Goal: Task Accomplishment & Management: Manage account settings

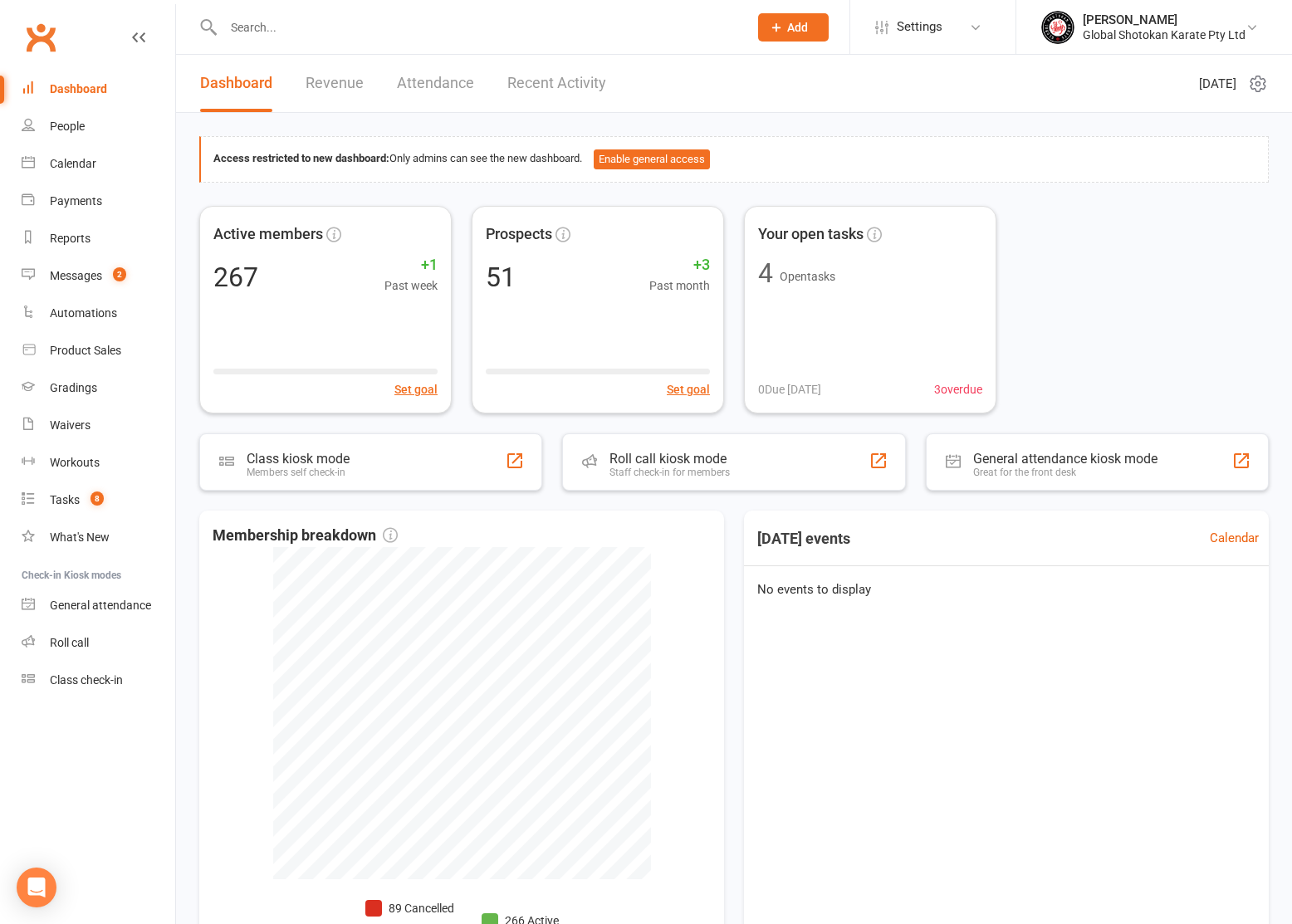
click at [378, 19] on input "text" at bounding box center [477, 27] width 518 height 23
type input "netharie"
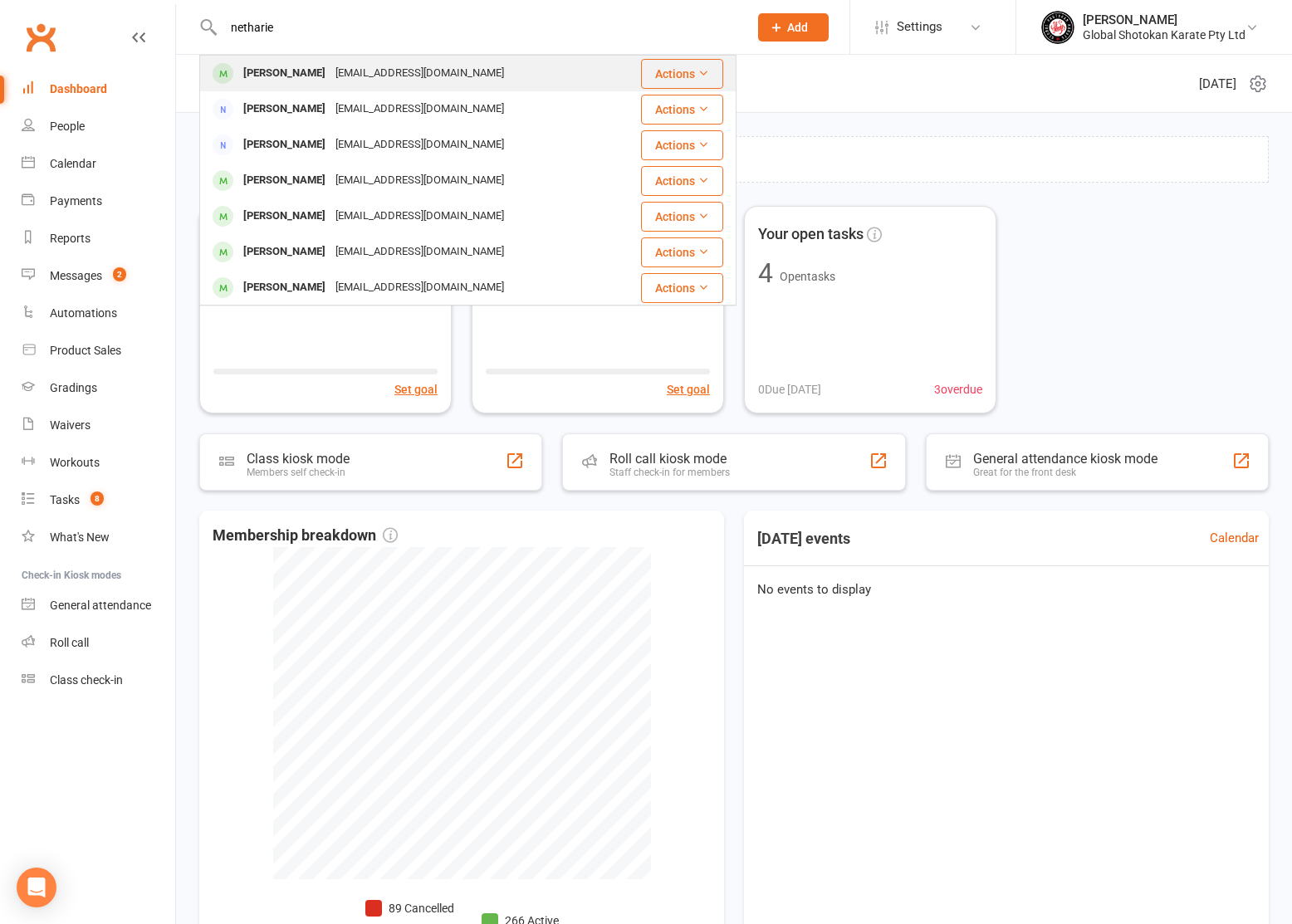
click at [374, 72] on div "[EMAIL_ADDRESS][DOMAIN_NAME]" at bounding box center [419, 73] width 178 height 24
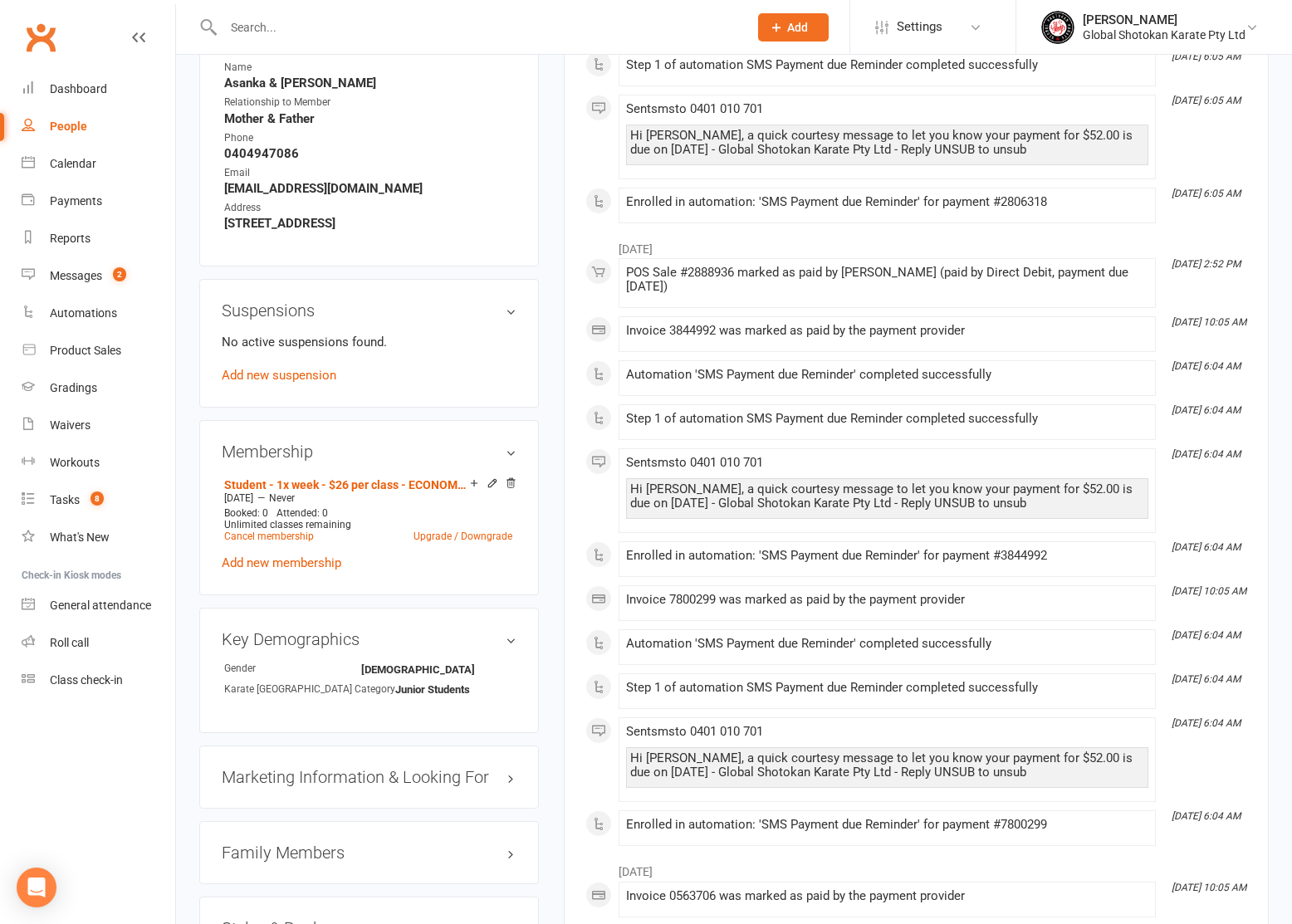
scroll to position [778, 0]
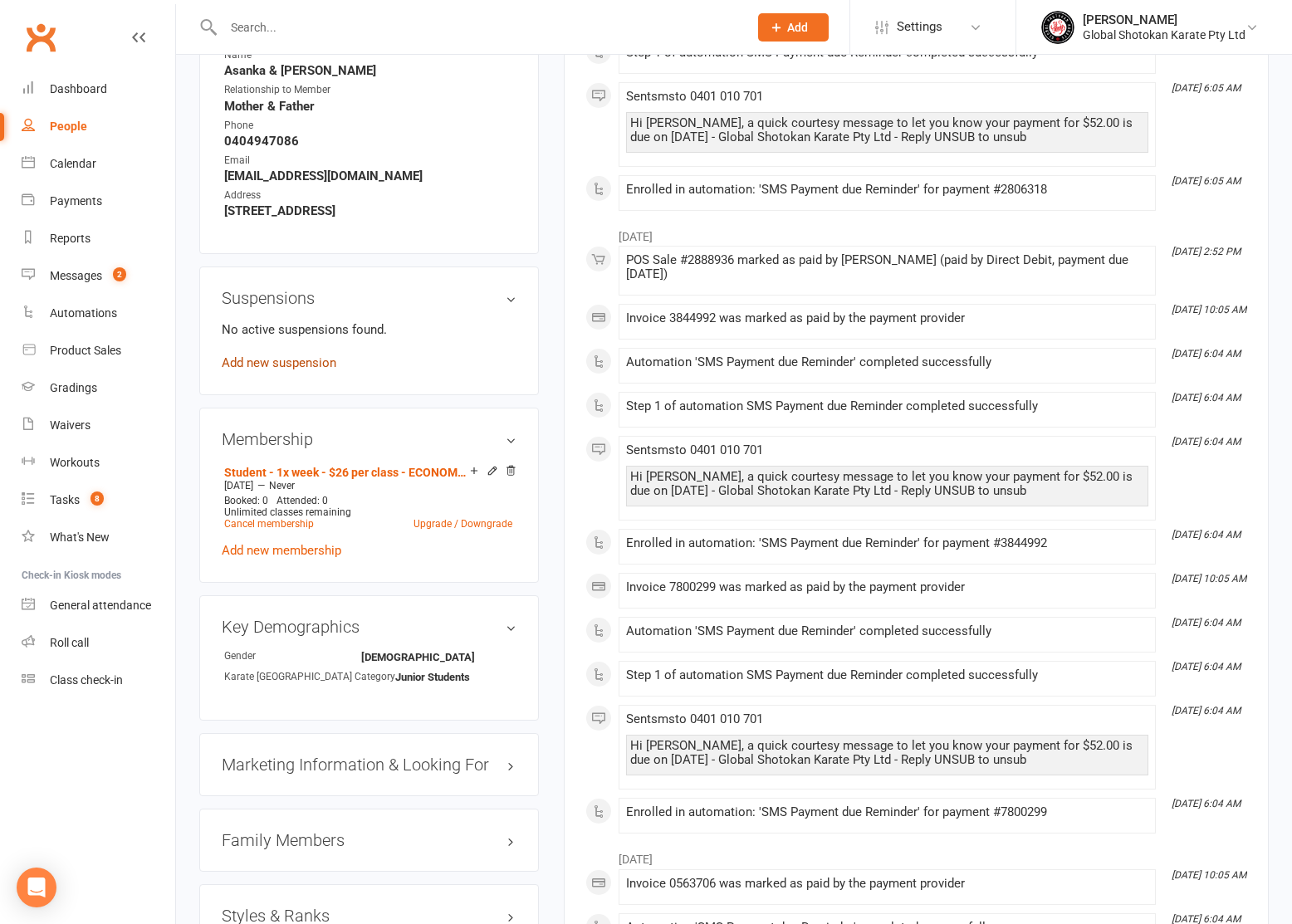
click at [304, 362] on link "Add new suspension" at bounding box center [279, 363] width 114 height 15
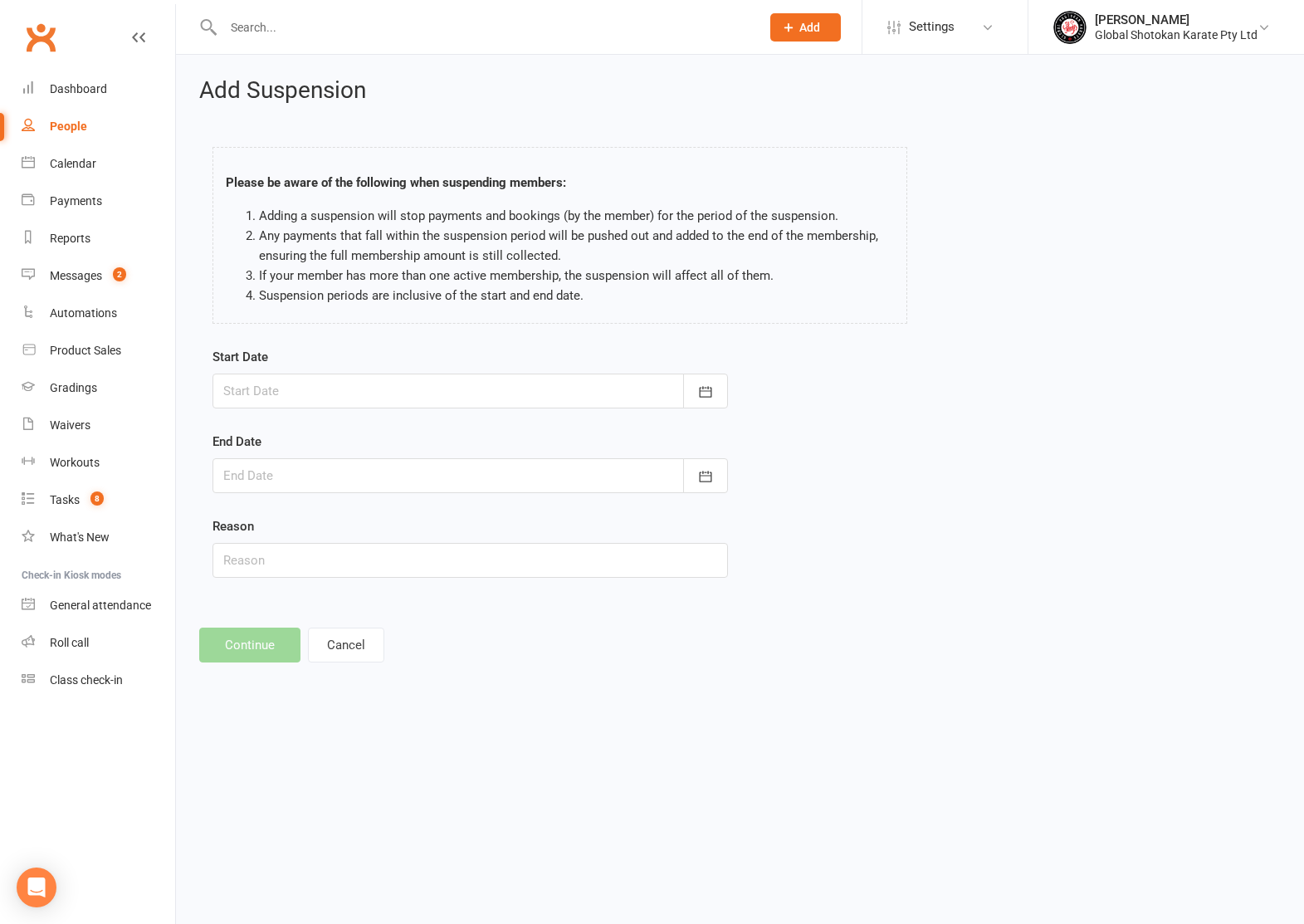
click at [292, 390] on div at bounding box center [470, 390] width 516 height 35
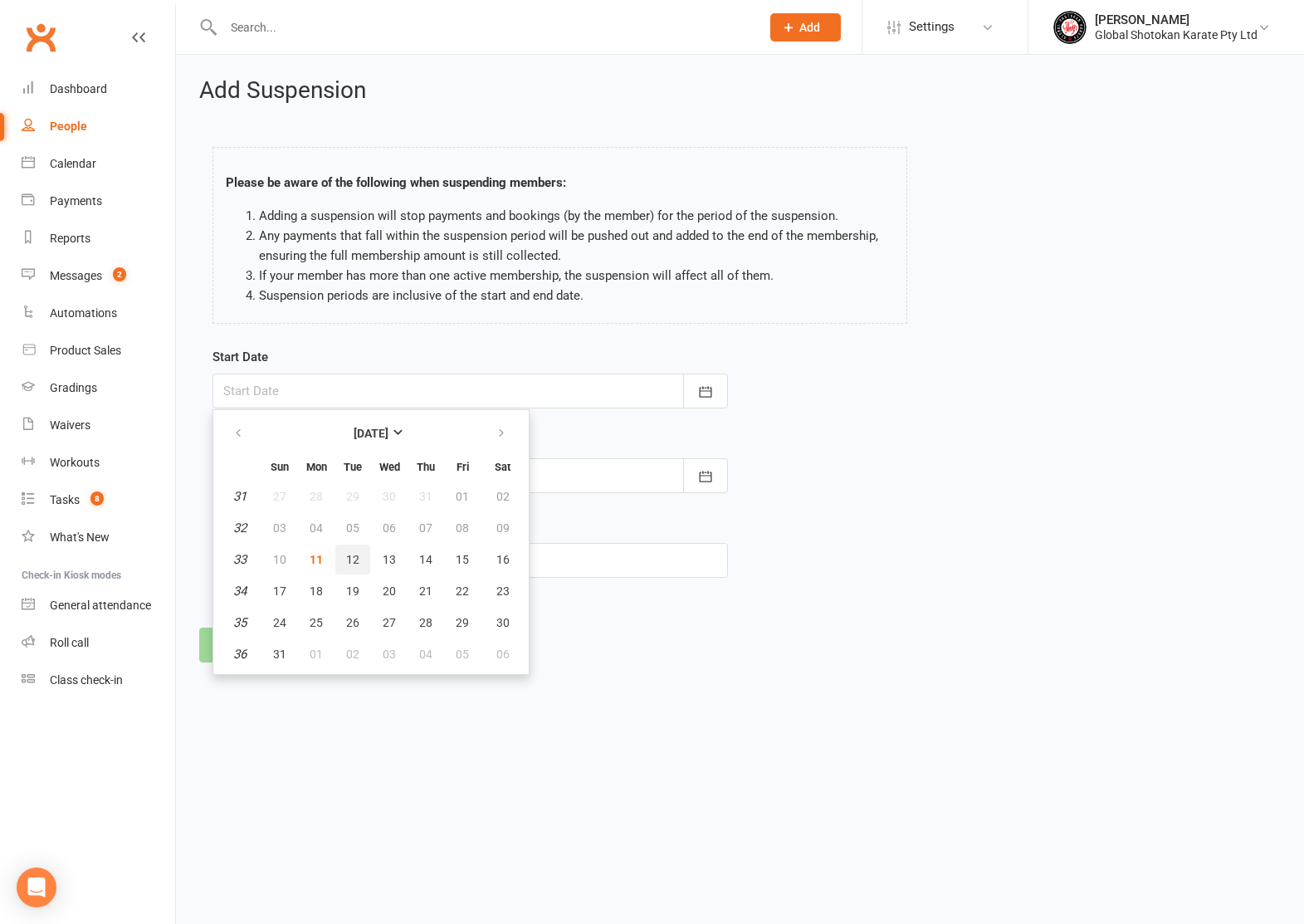
click at [356, 561] on span "12" at bounding box center [353, 560] width 14 height 14
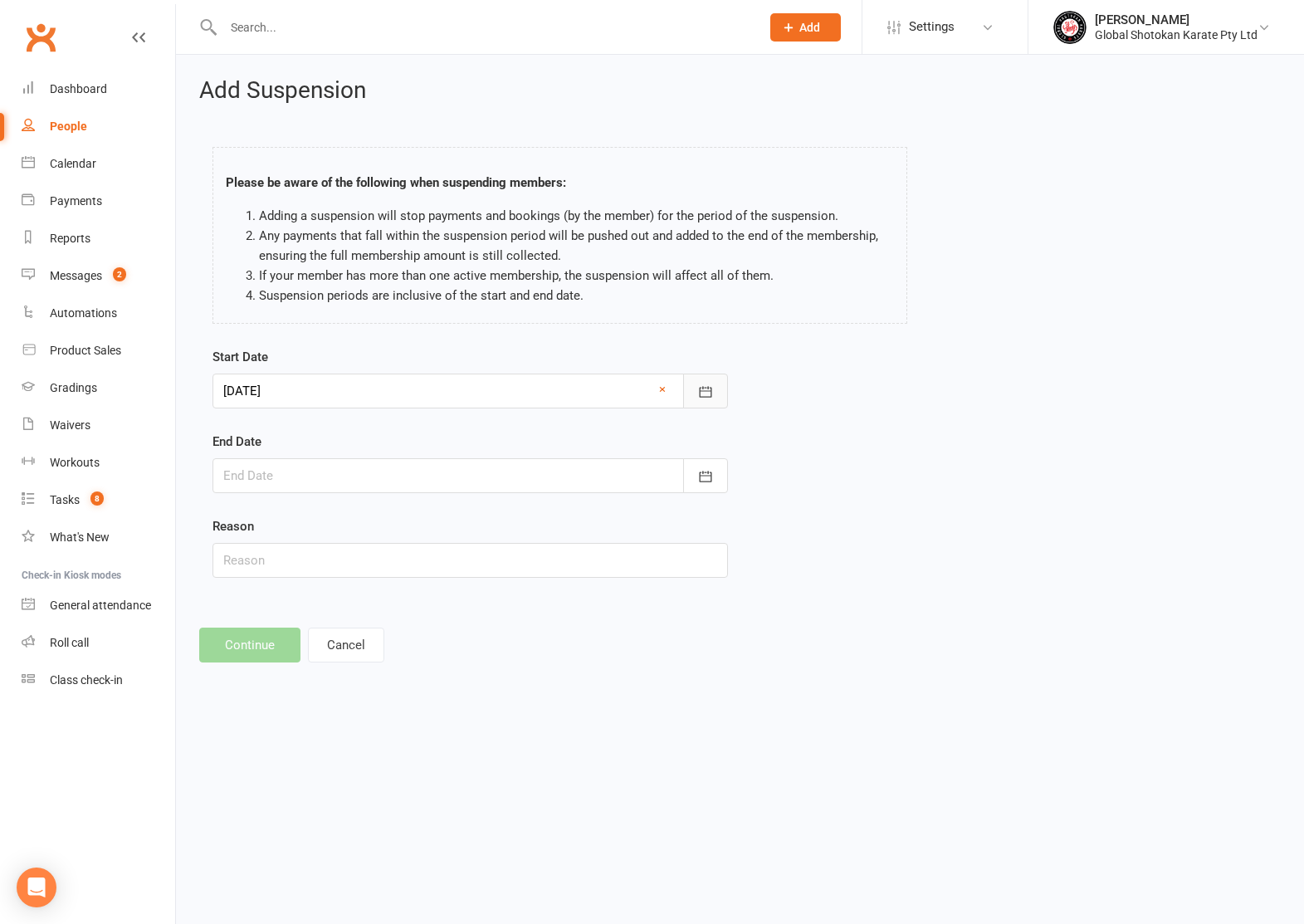
click at [709, 384] on icon "button" at bounding box center [705, 391] width 16 height 16
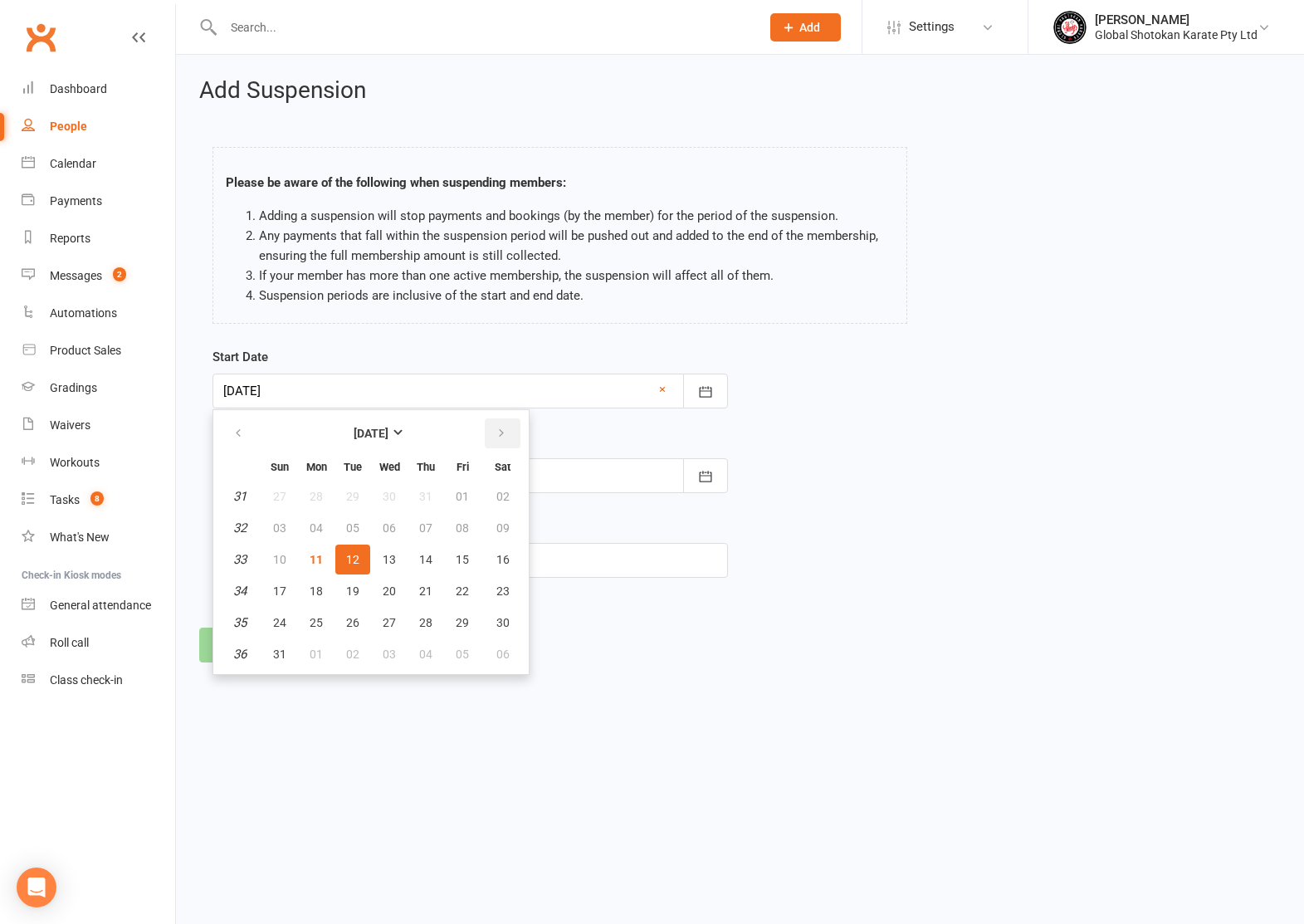
drag, startPoint x: 498, startPoint y: 428, endPoint x: 459, endPoint y: 461, distance: 51.1
click at [498, 428] on icon "button" at bounding box center [502, 434] width 12 height 14
click at [456, 524] on span "12" at bounding box center [463, 528] width 14 height 14
type input "[DATE]"
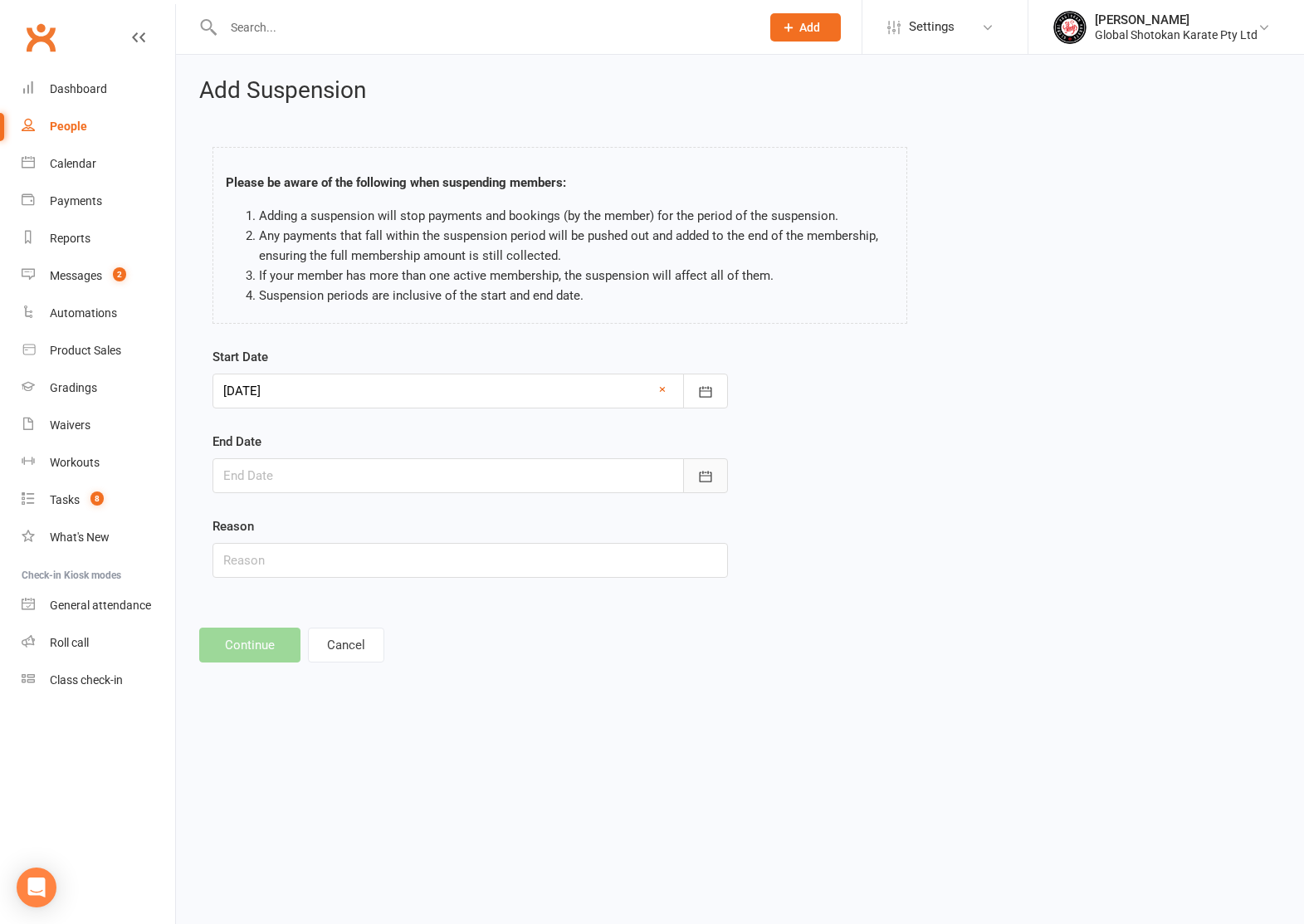
click at [709, 475] on icon "button" at bounding box center [705, 476] width 13 height 11
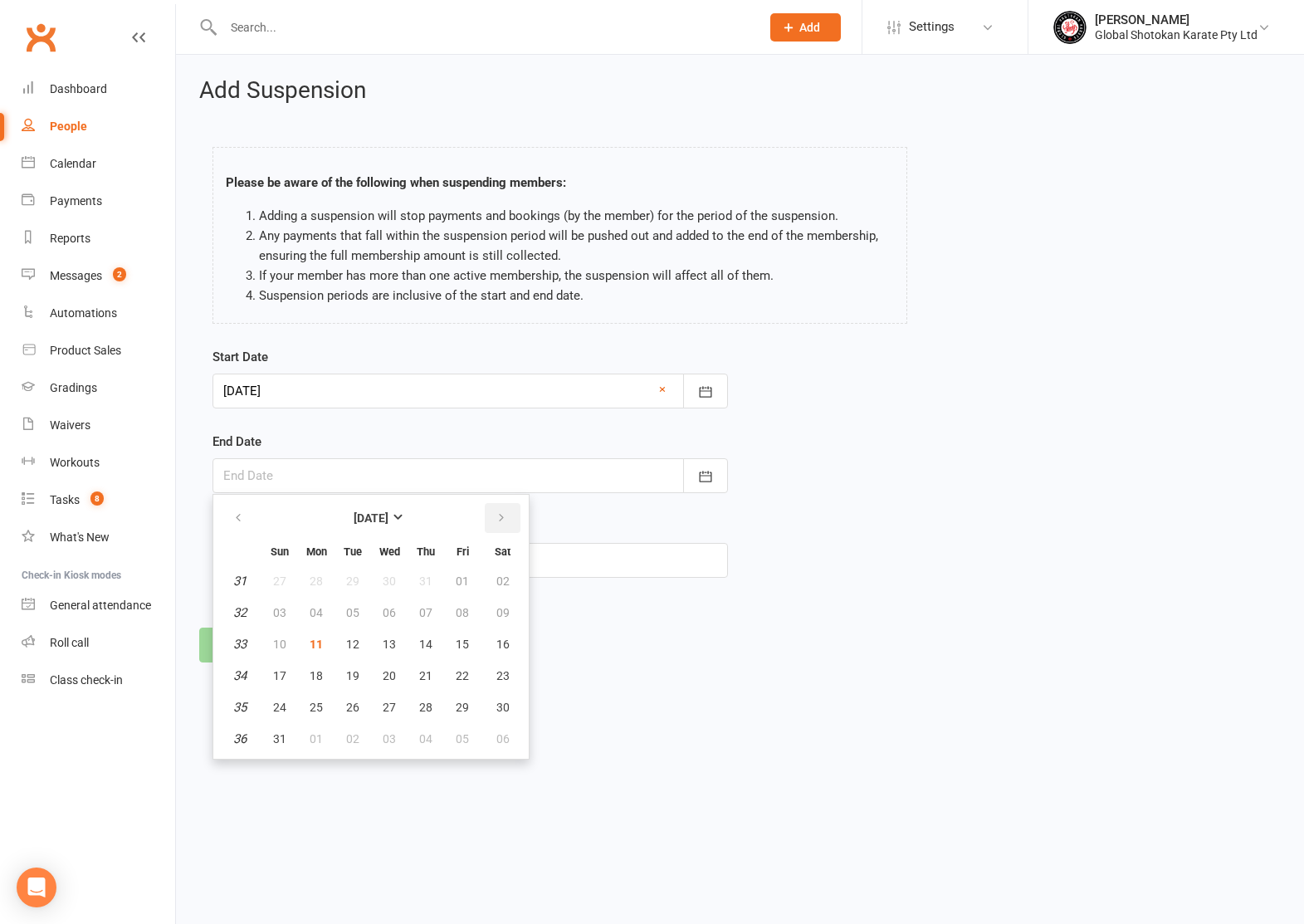
click at [505, 511] on icon "button" at bounding box center [502, 518] width 12 height 14
click at [420, 729] on button "09" at bounding box center [425, 738] width 35 height 30
type input "[DATE]"
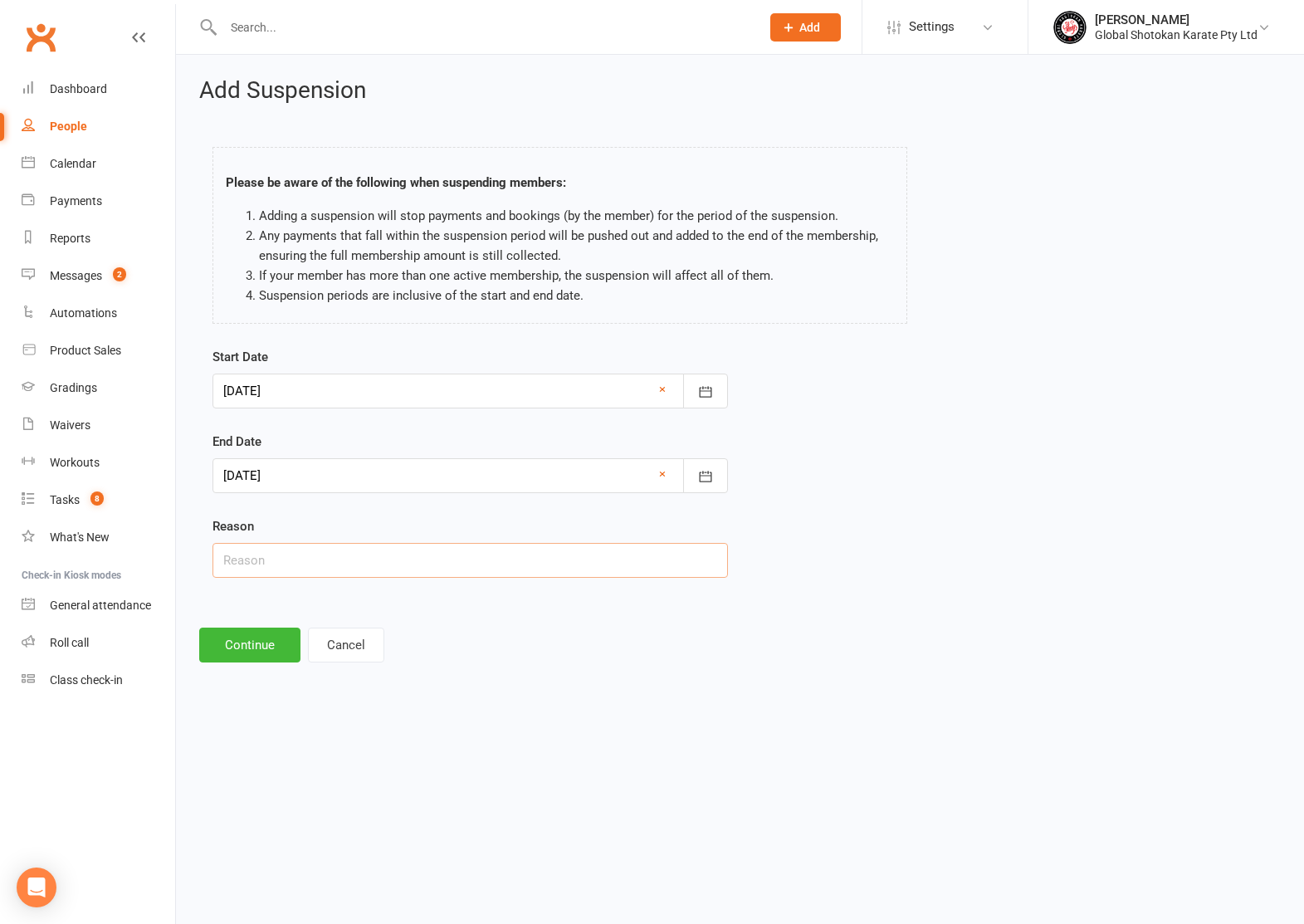
click at [326, 560] on input "text" at bounding box center [470, 560] width 516 height 35
type input "Overseas holiday"
click at [267, 647] on button "Continue" at bounding box center [250, 644] width 101 height 35
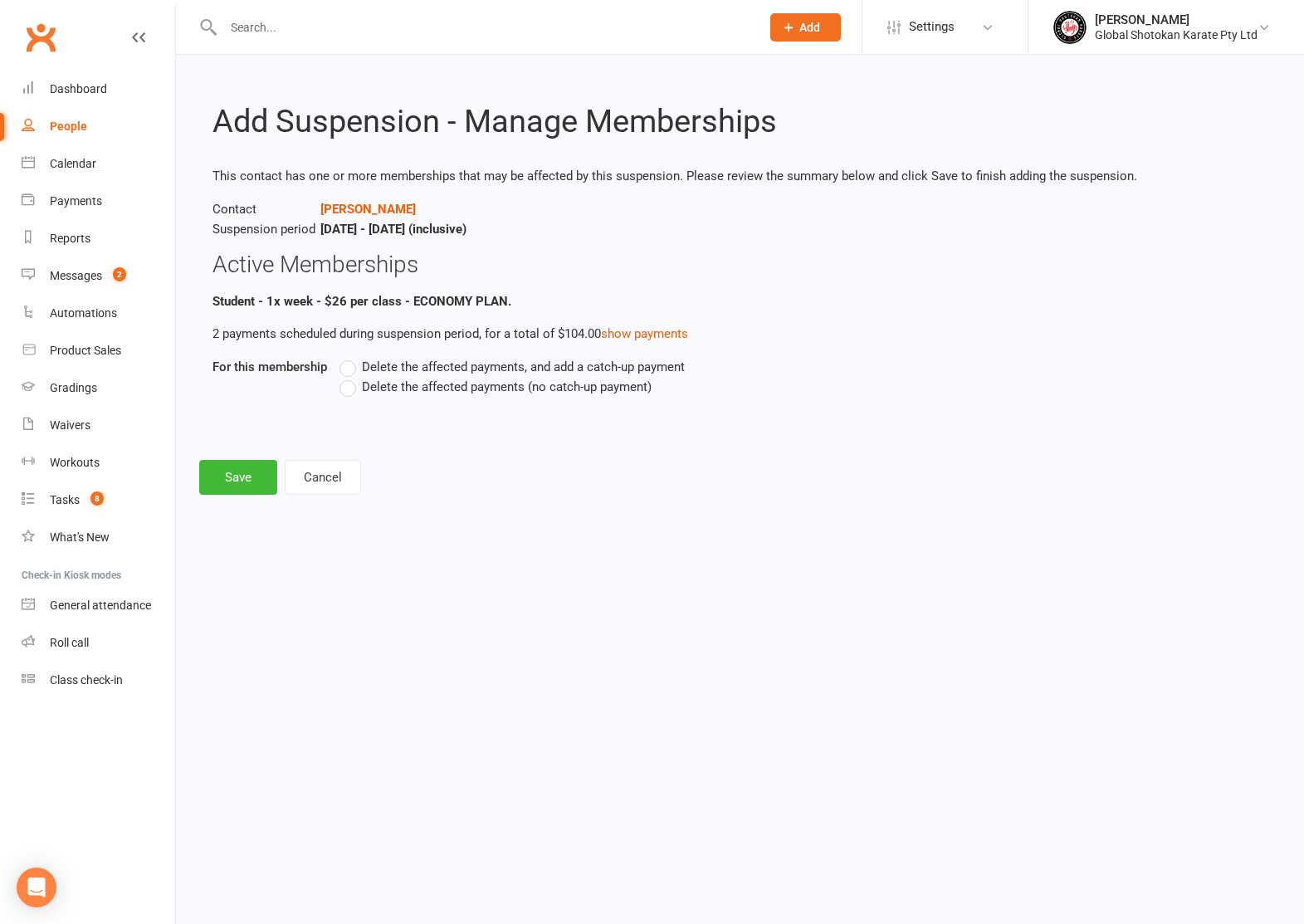
click at [348, 384] on label "Delete the affected payments (no catch-up payment)" at bounding box center [495, 386] width 312 height 20
click at [348, 377] on input "Delete the affected payments (no catch-up payment)" at bounding box center [344, 377] width 11 height 0
click at [237, 467] on button "Save" at bounding box center [239, 477] width 78 height 35
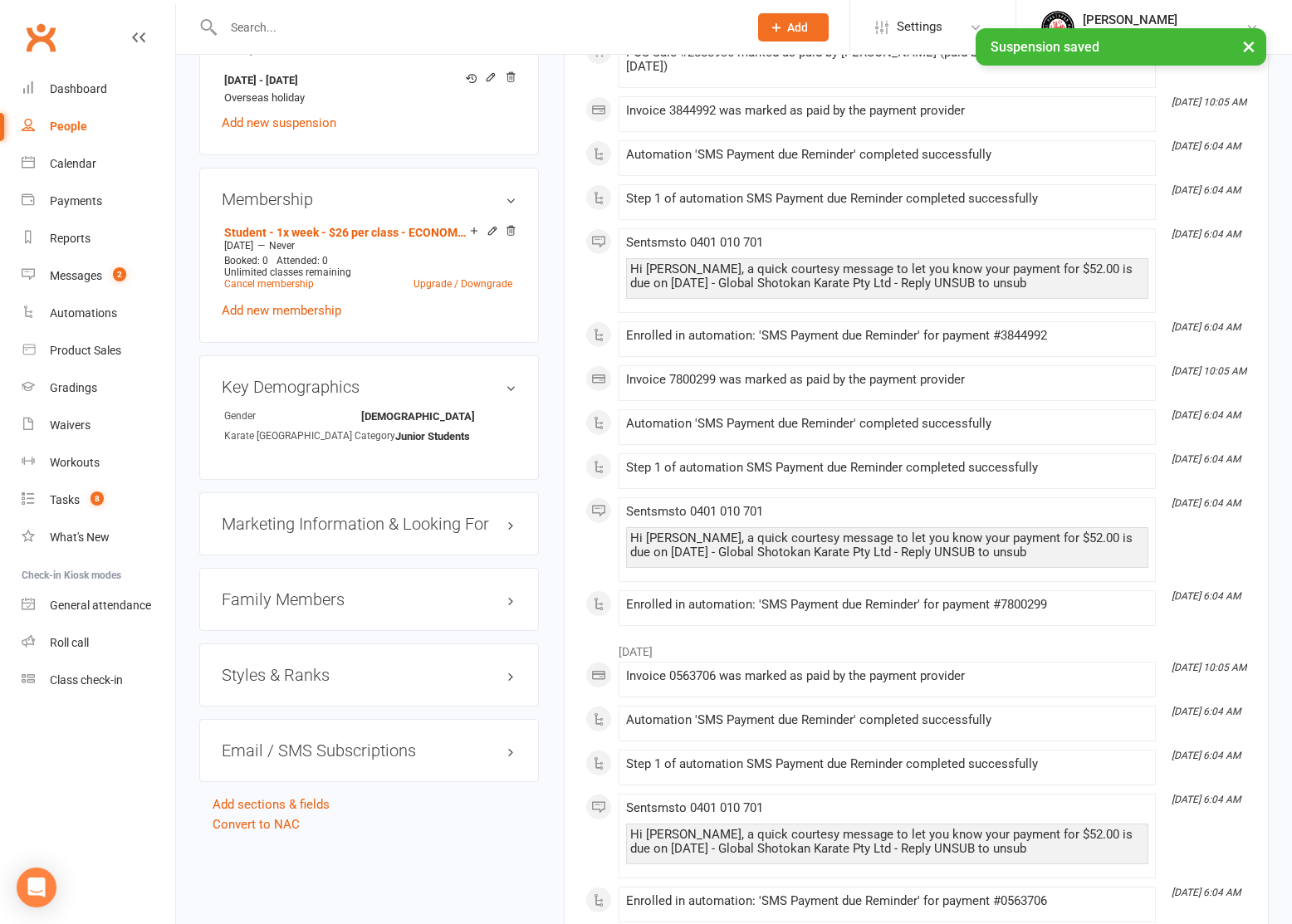
scroll to position [1045, 0]
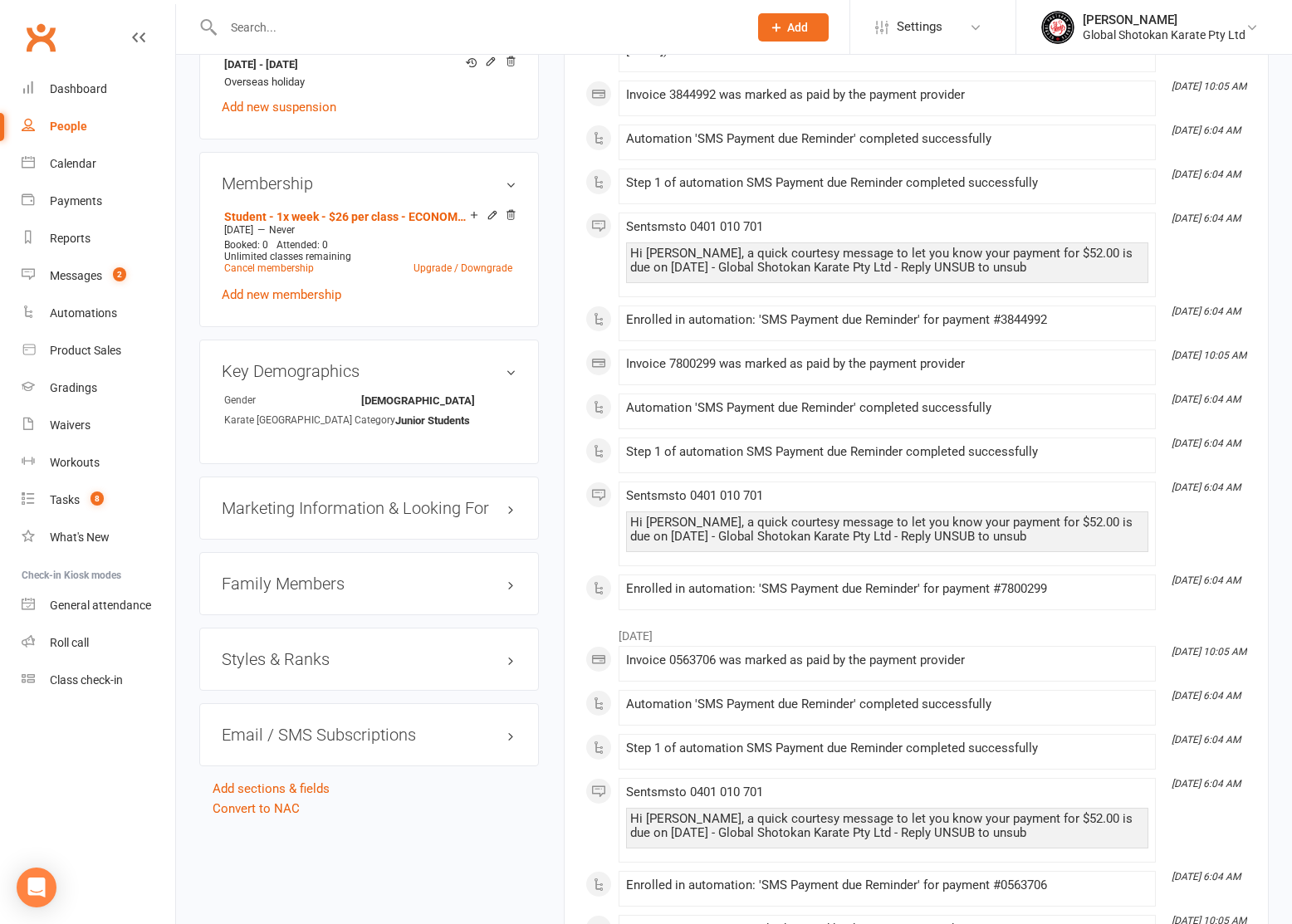
click at [304, 669] on div "Styles & Ranks" at bounding box center [369, 659] width 339 height 63
click at [312, 660] on h3 "Styles & Ranks" at bounding box center [369, 659] width 295 height 18
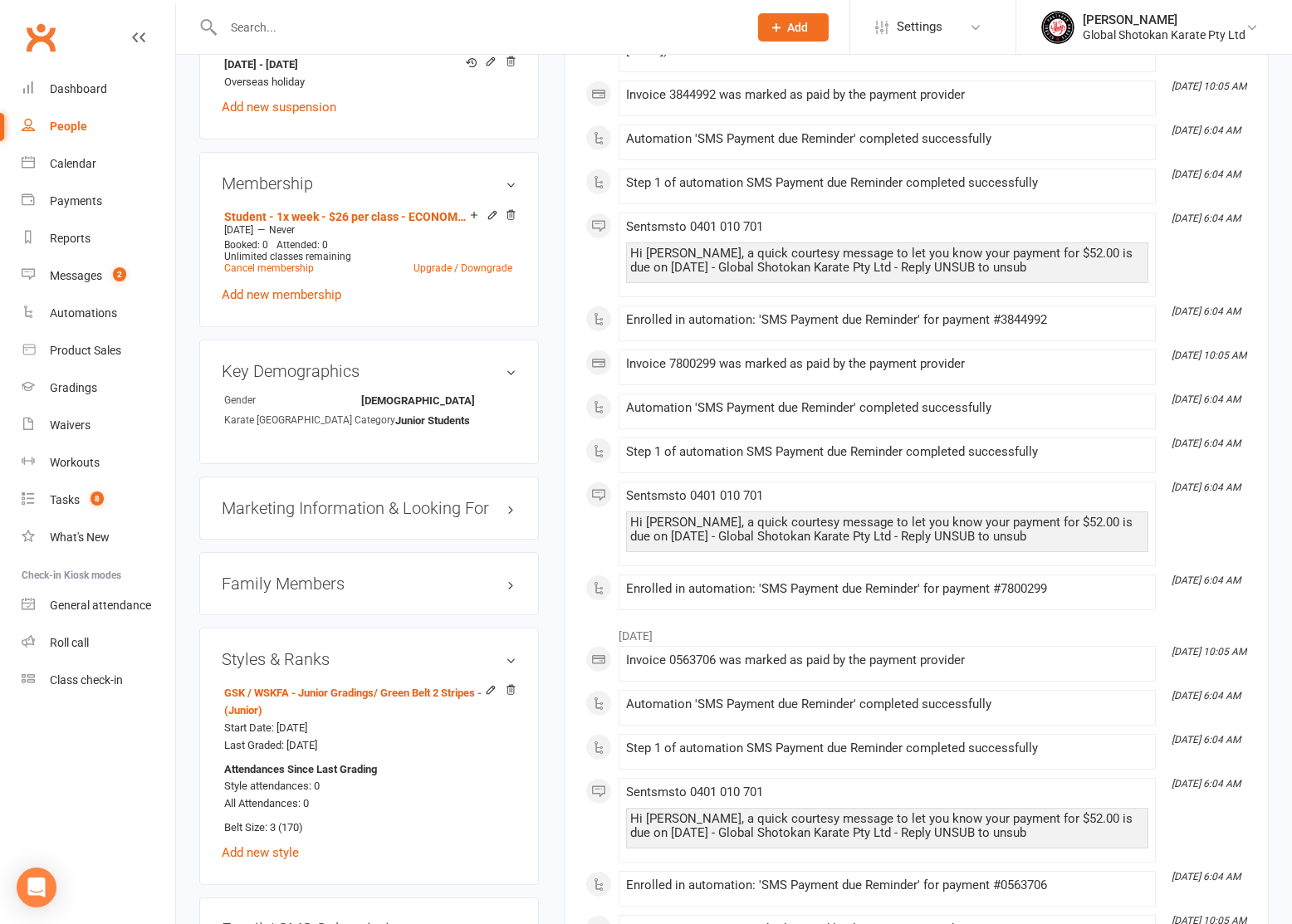
click at [338, 581] on h3 "Family Members" at bounding box center [369, 583] width 295 height 18
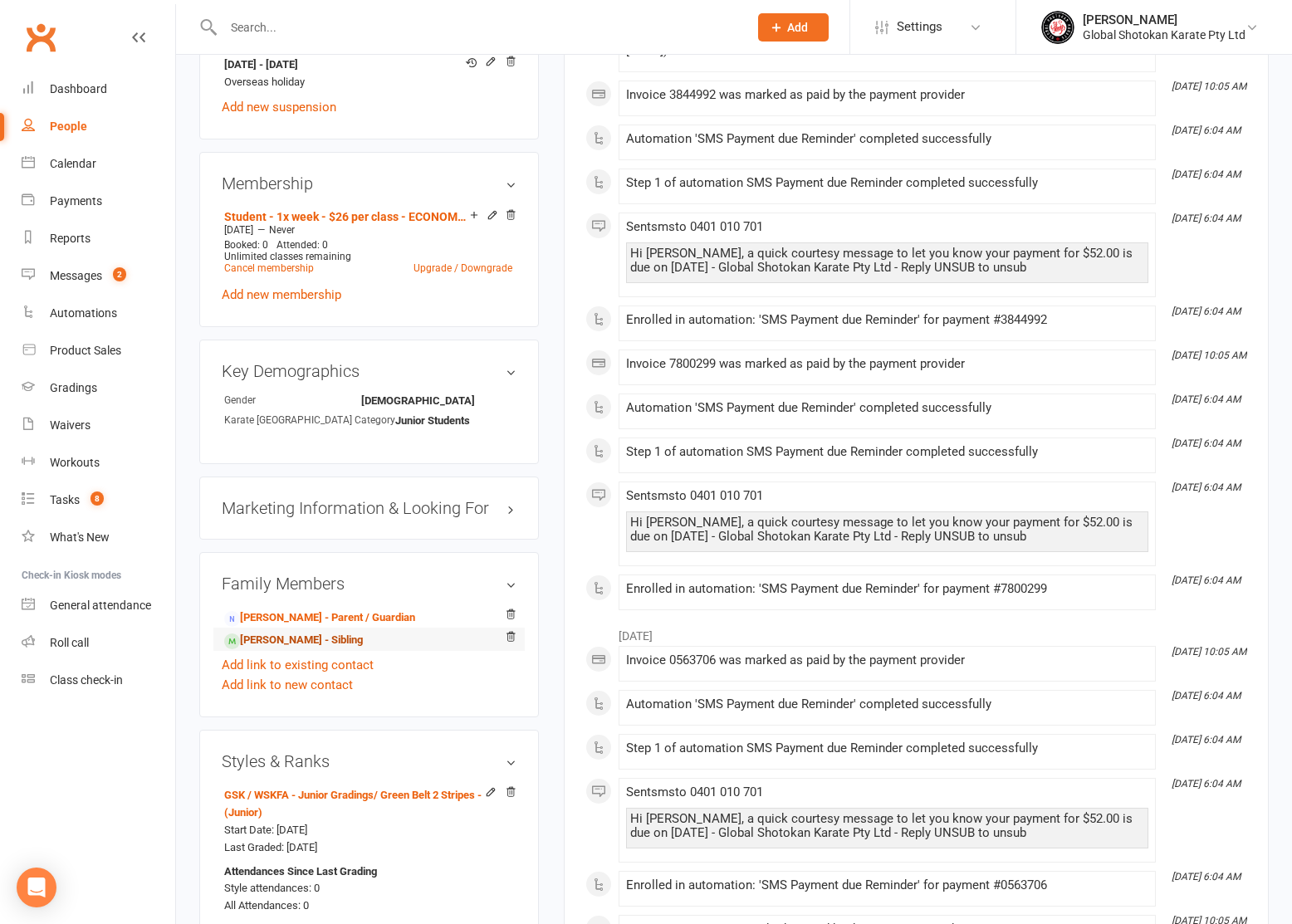
click at [320, 632] on link "[PERSON_NAME] - Sibling" at bounding box center [293, 640] width 139 height 17
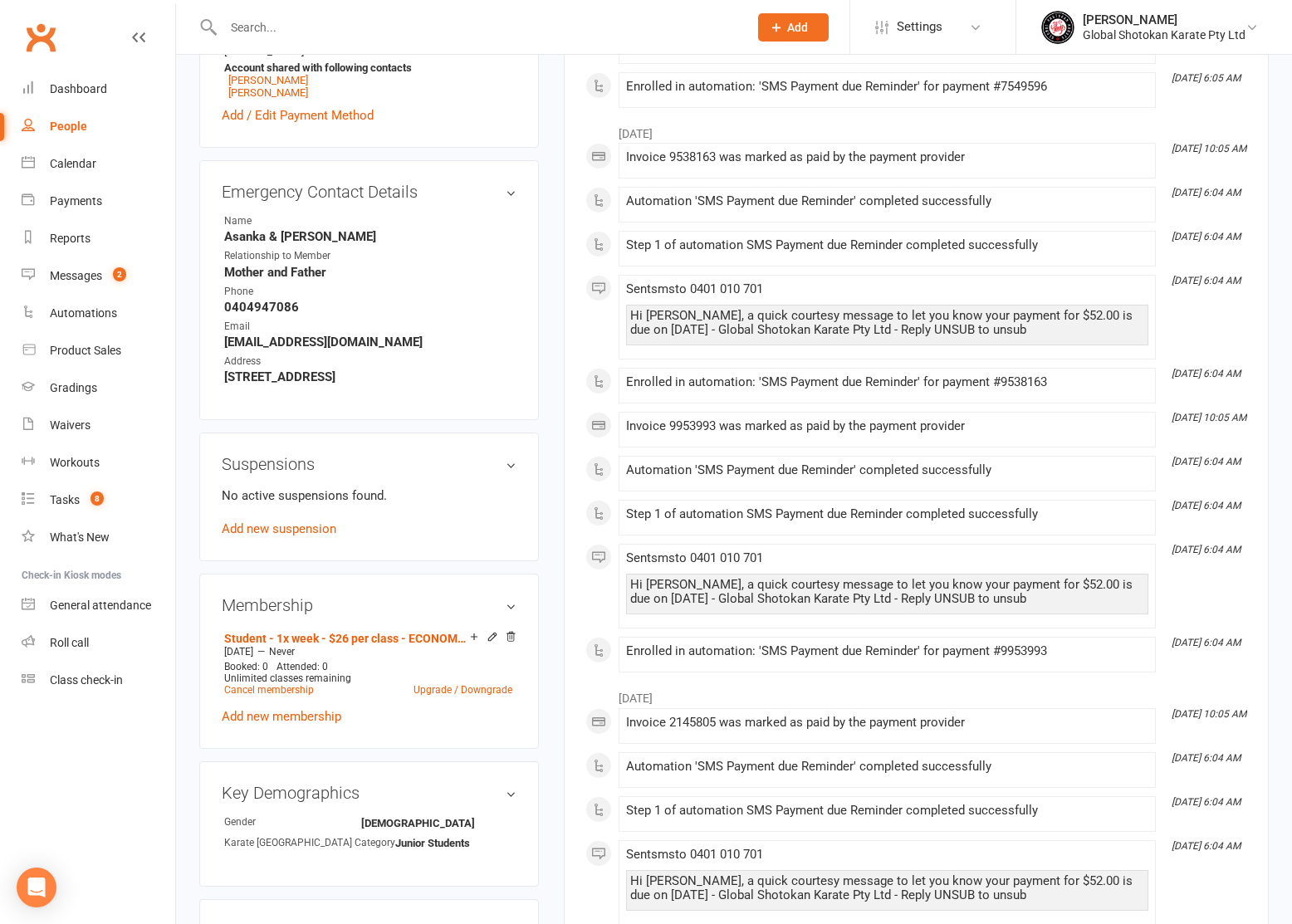
scroll to position [613, 0]
click at [306, 527] on link "Add new suspension" at bounding box center [279, 528] width 114 height 15
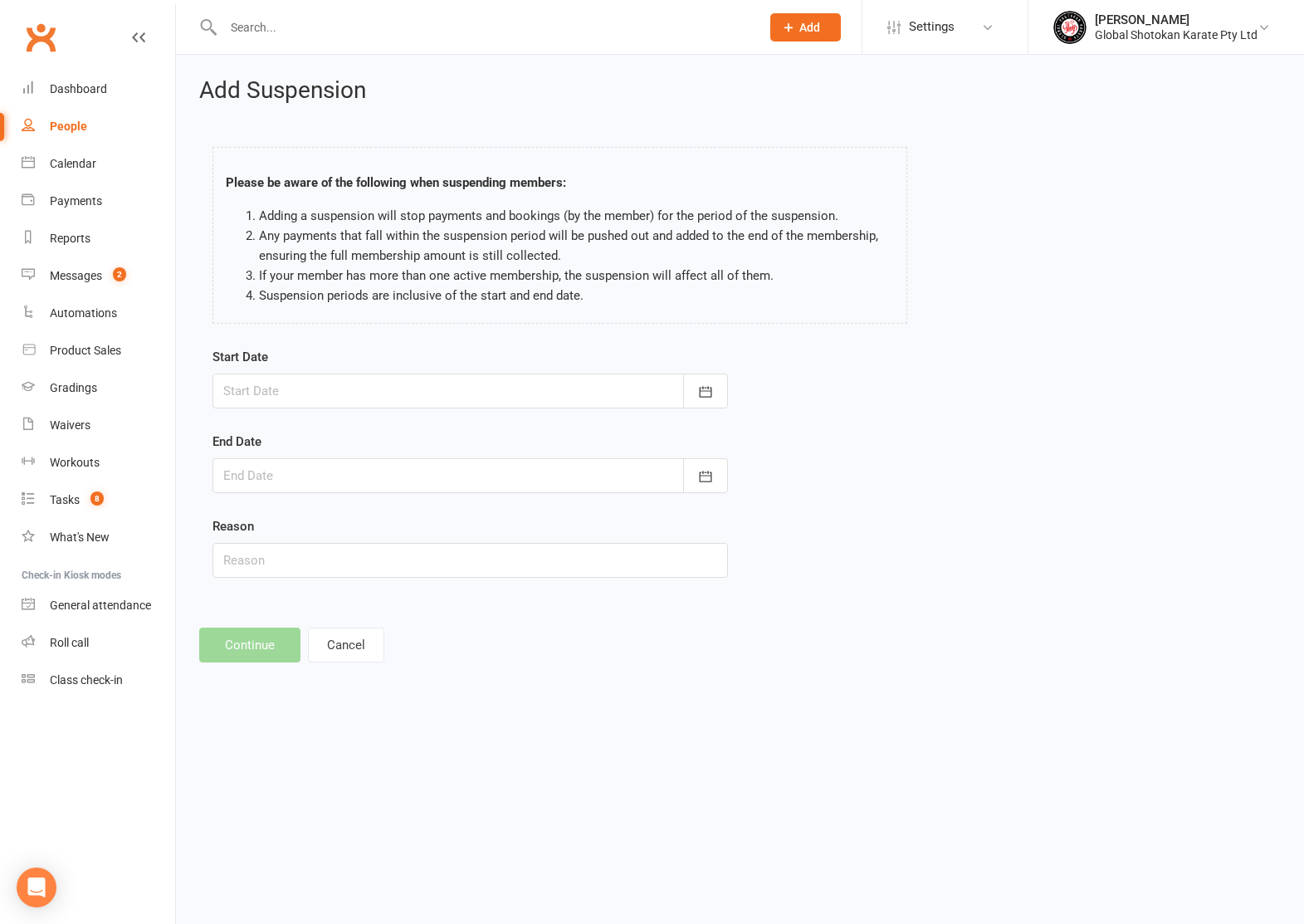
click at [299, 396] on div at bounding box center [470, 390] width 516 height 35
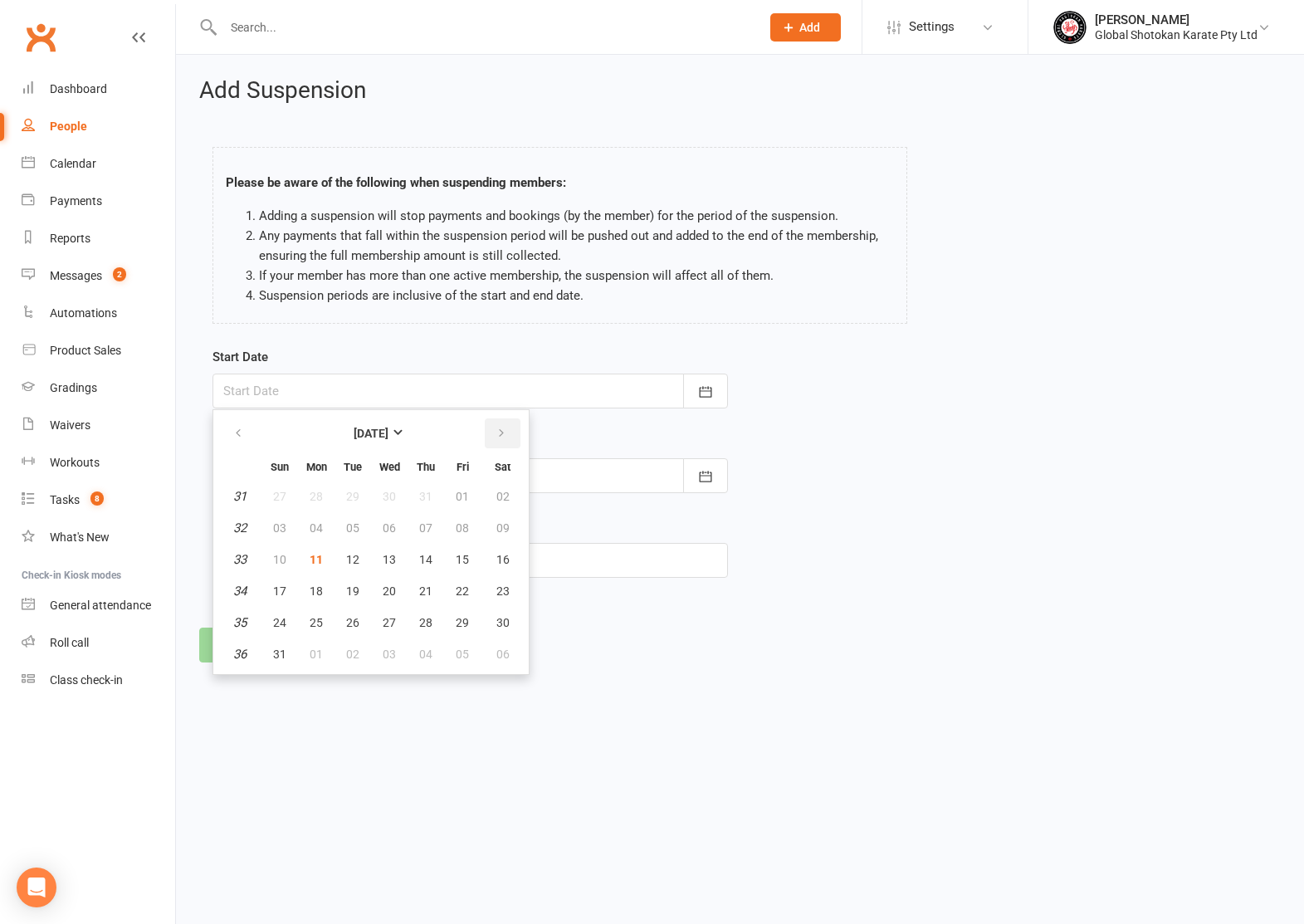
click at [498, 430] on icon "button" at bounding box center [502, 434] width 12 height 14
click at [469, 523] on button "12" at bounding box center [462, 528] width 35 height 30
type input "[DATE]"
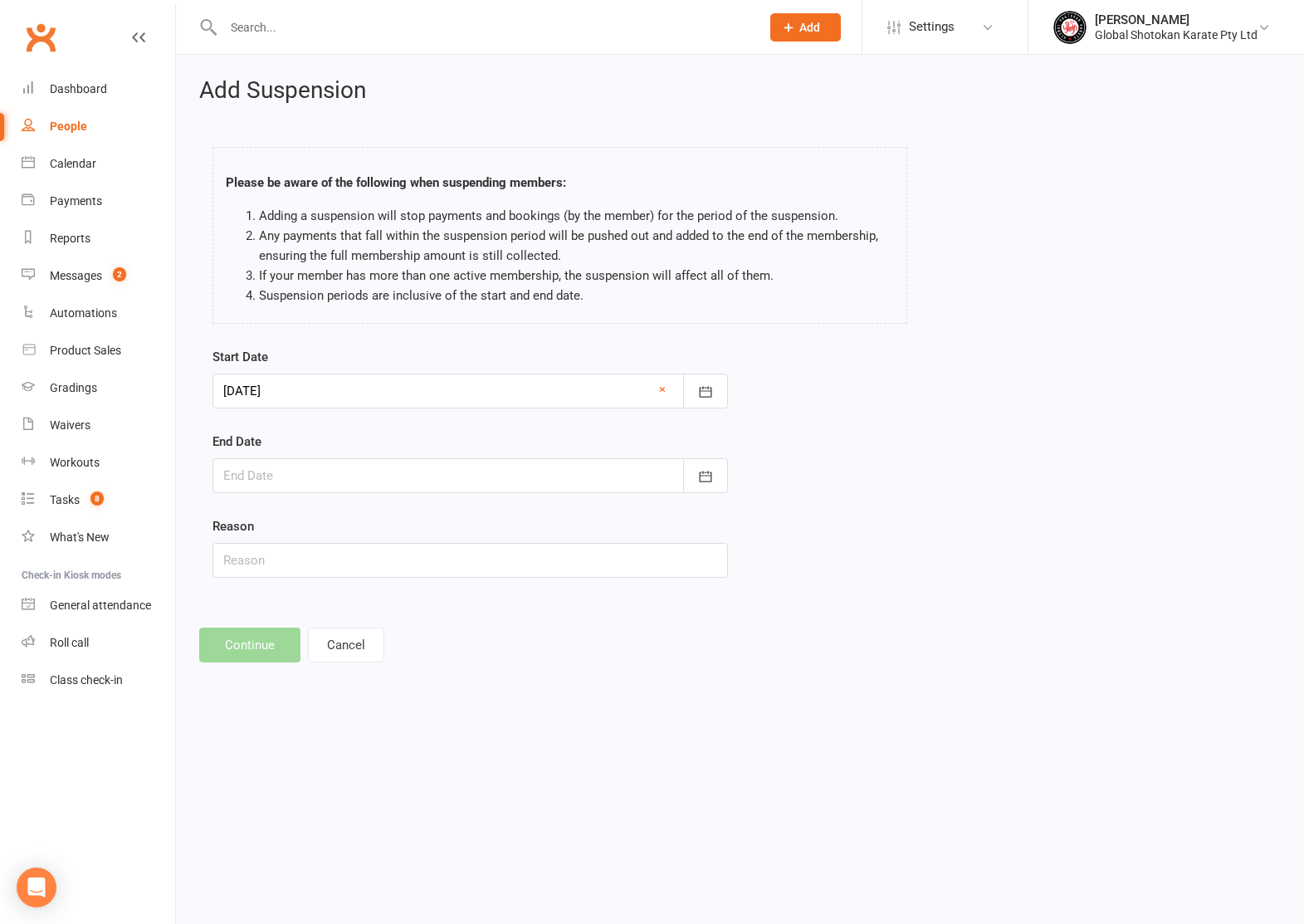
click at [424, 476] on div at bounding box center [470, 476] width 516 height 35
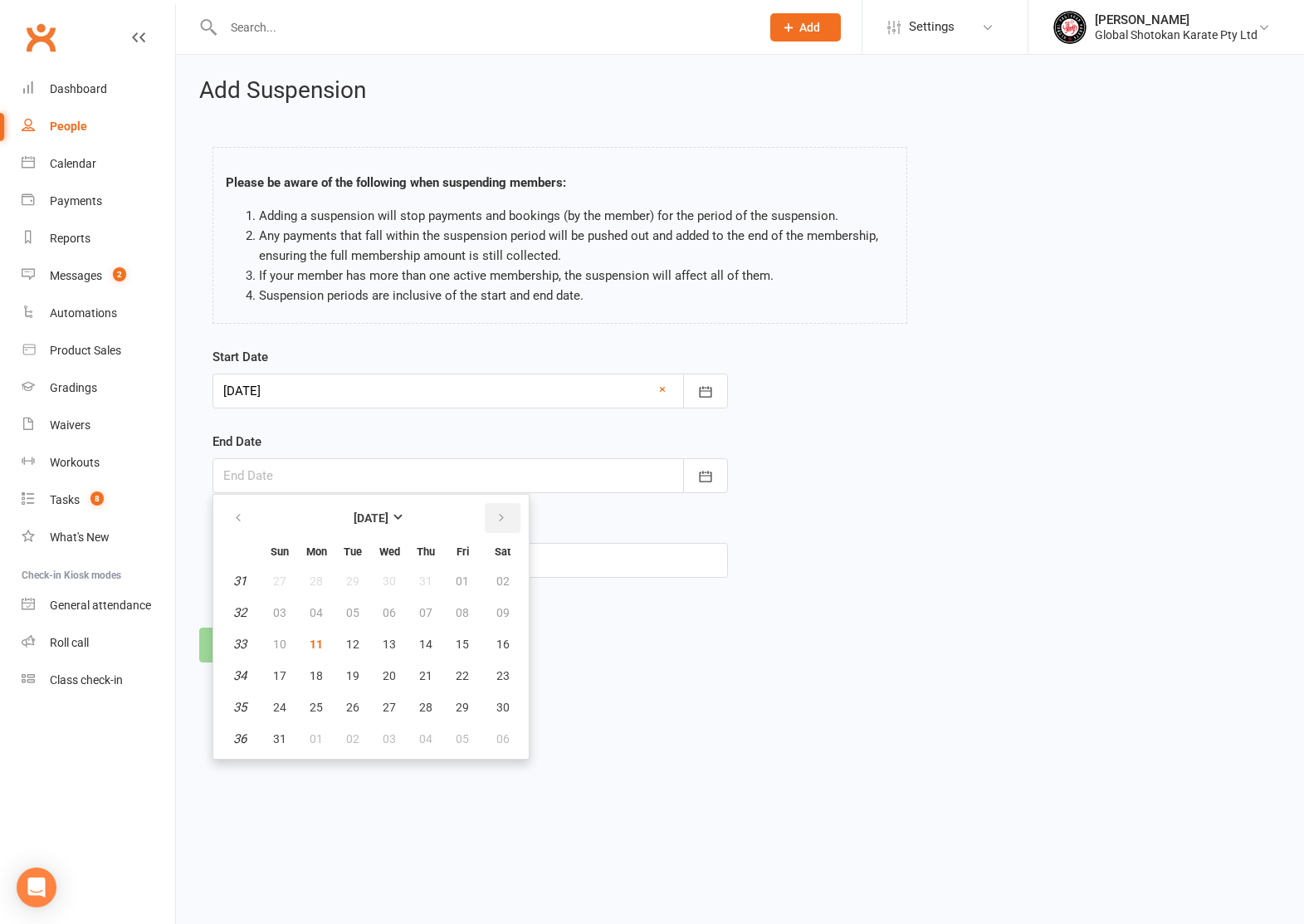
click at [502, 516] on icon "button" at bounding box center [502, 518] width 12 height 14
click at [424, 736] on span "09" at bounding box center [426, 739] width 14 height 14
type input "[DATE]"
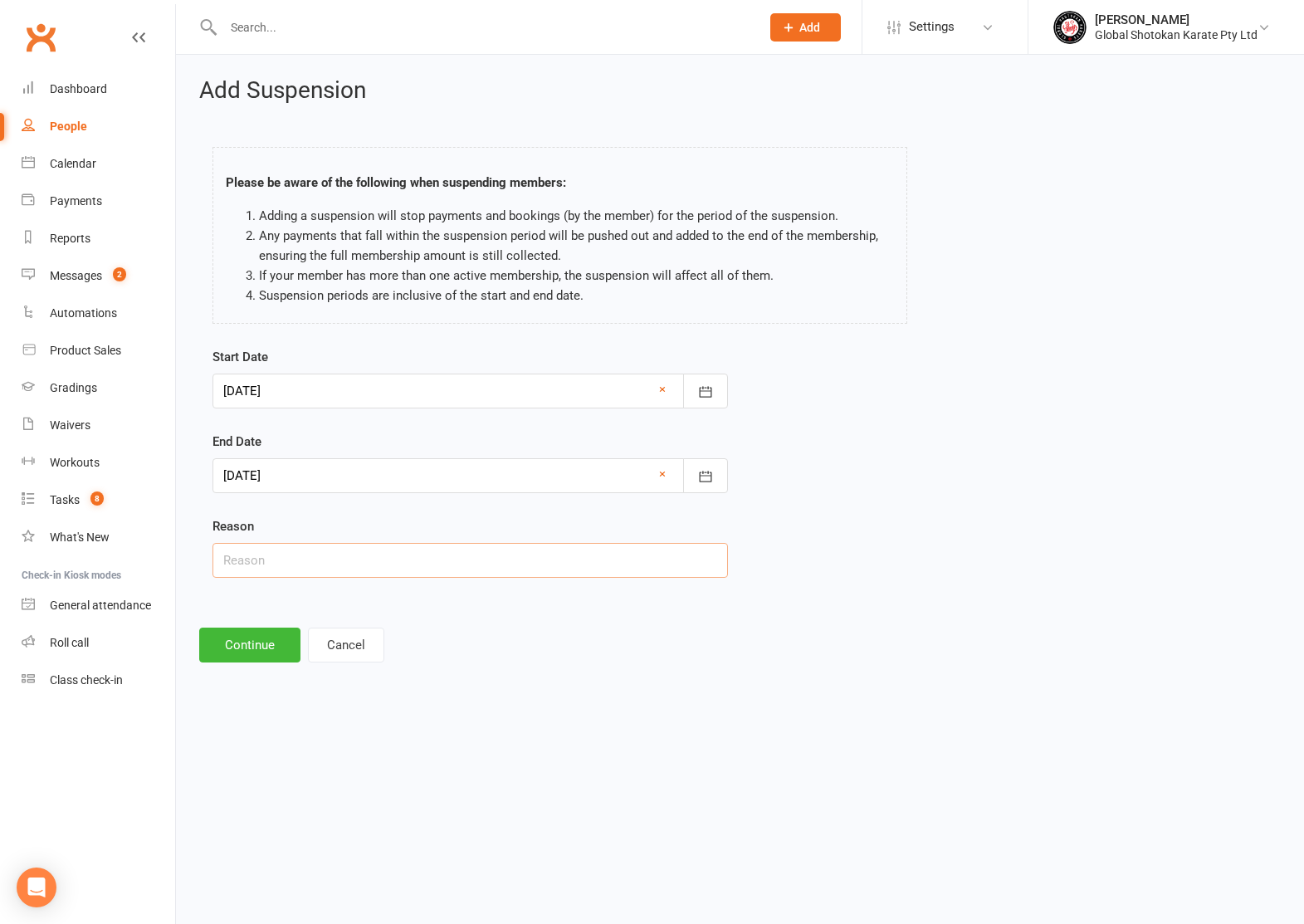
click at [384, 561] on input "text" at bounding box center [470, 560] width 516 height 35
type input "Overseas holiday"
click at [269, 656] on button "Continue" at bounding box center [250, 644] width 101 height 35
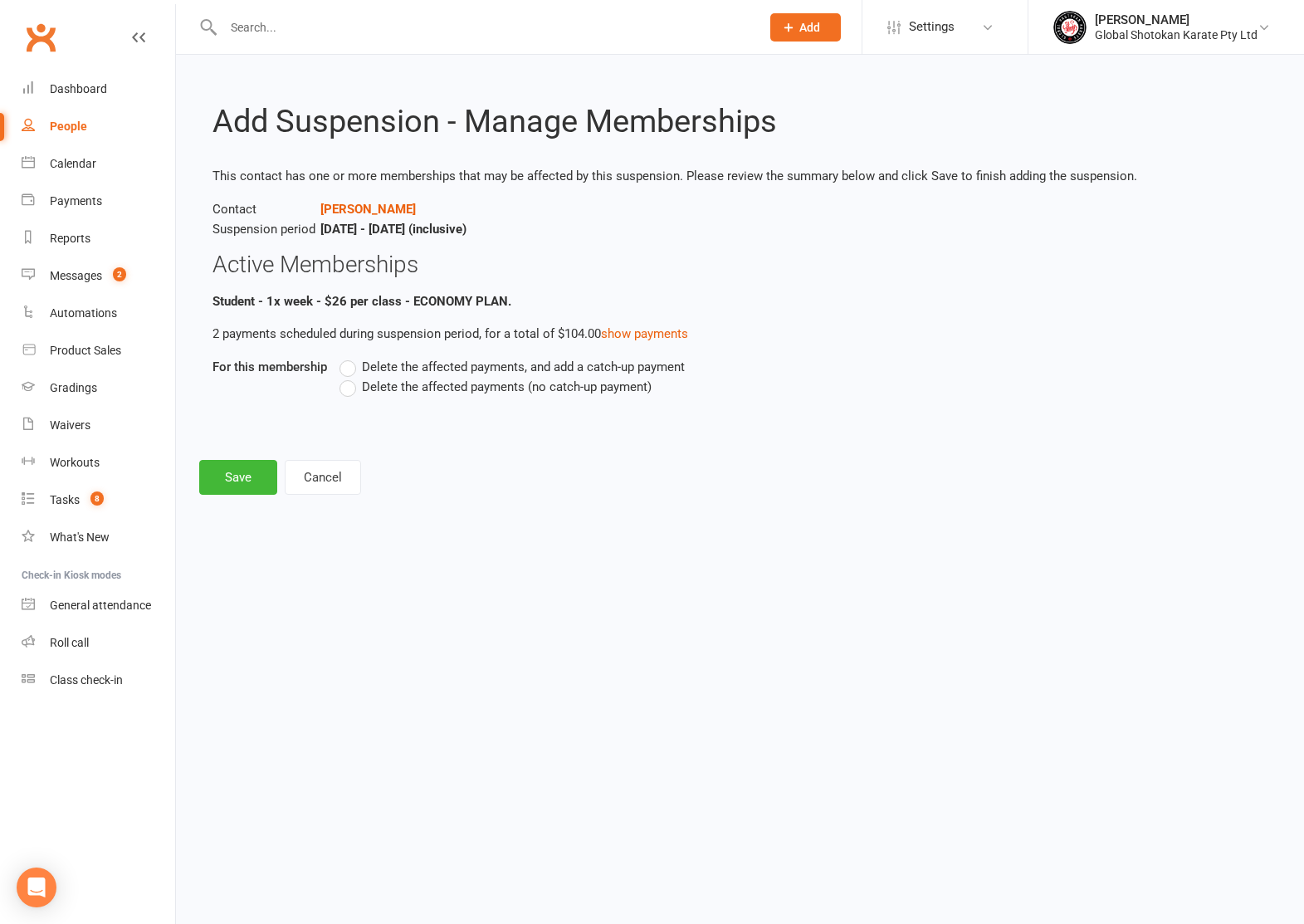
click at [348, 385] on label "Delete the affected payments (no catch-up payment)" at bounding box center [495, 386] width 312 height 20
click at [348, 377] on input "Delete the affected payments (no catch-up payment)" at bounding box center [344, 377] width 11 height 0
click at [238, 471] on button "Save" at bounding box center [239, 477] width 78 height 35
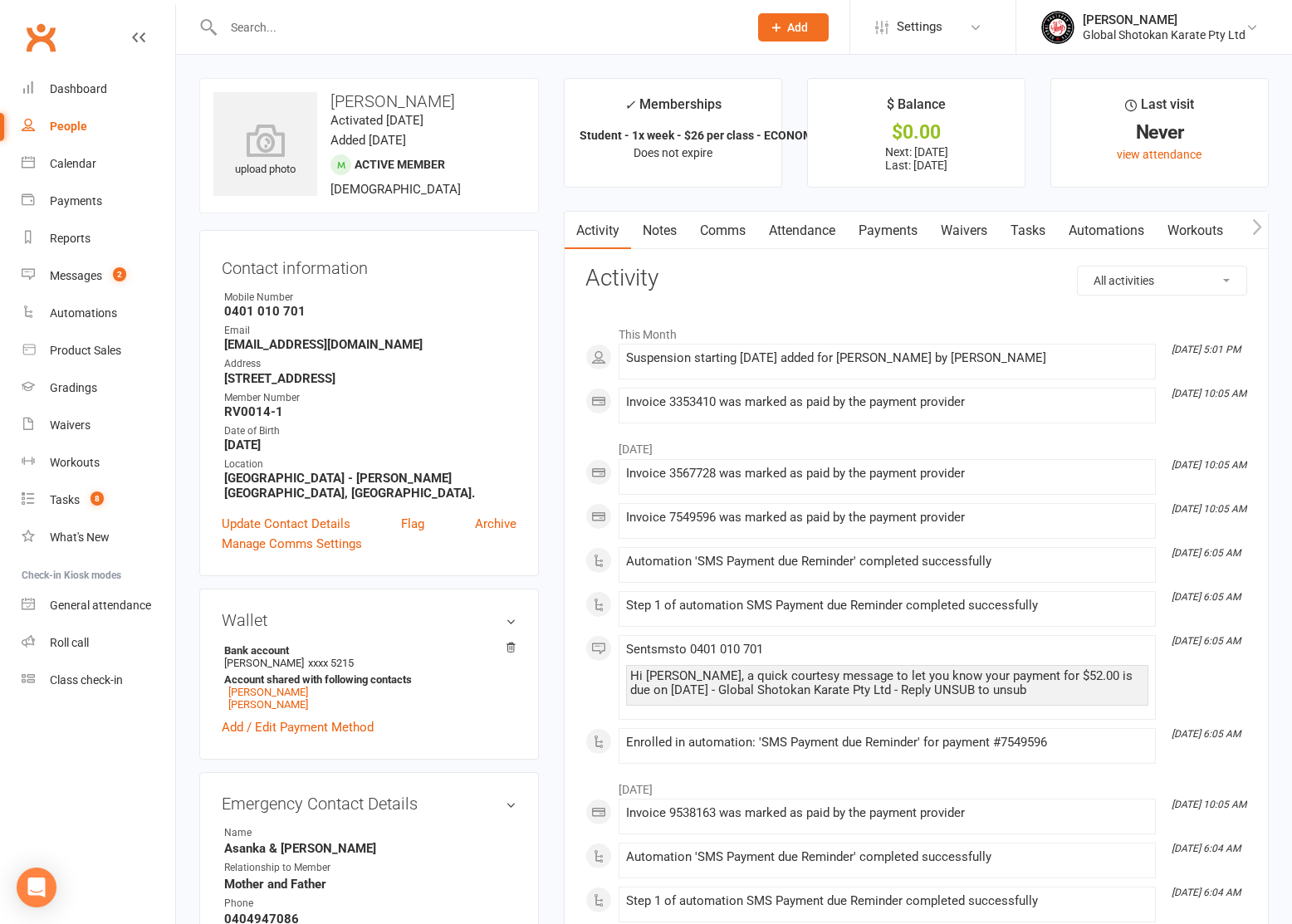
click at [366, 21] on input "text" at bounding box center [477, 27] width 518 height 23
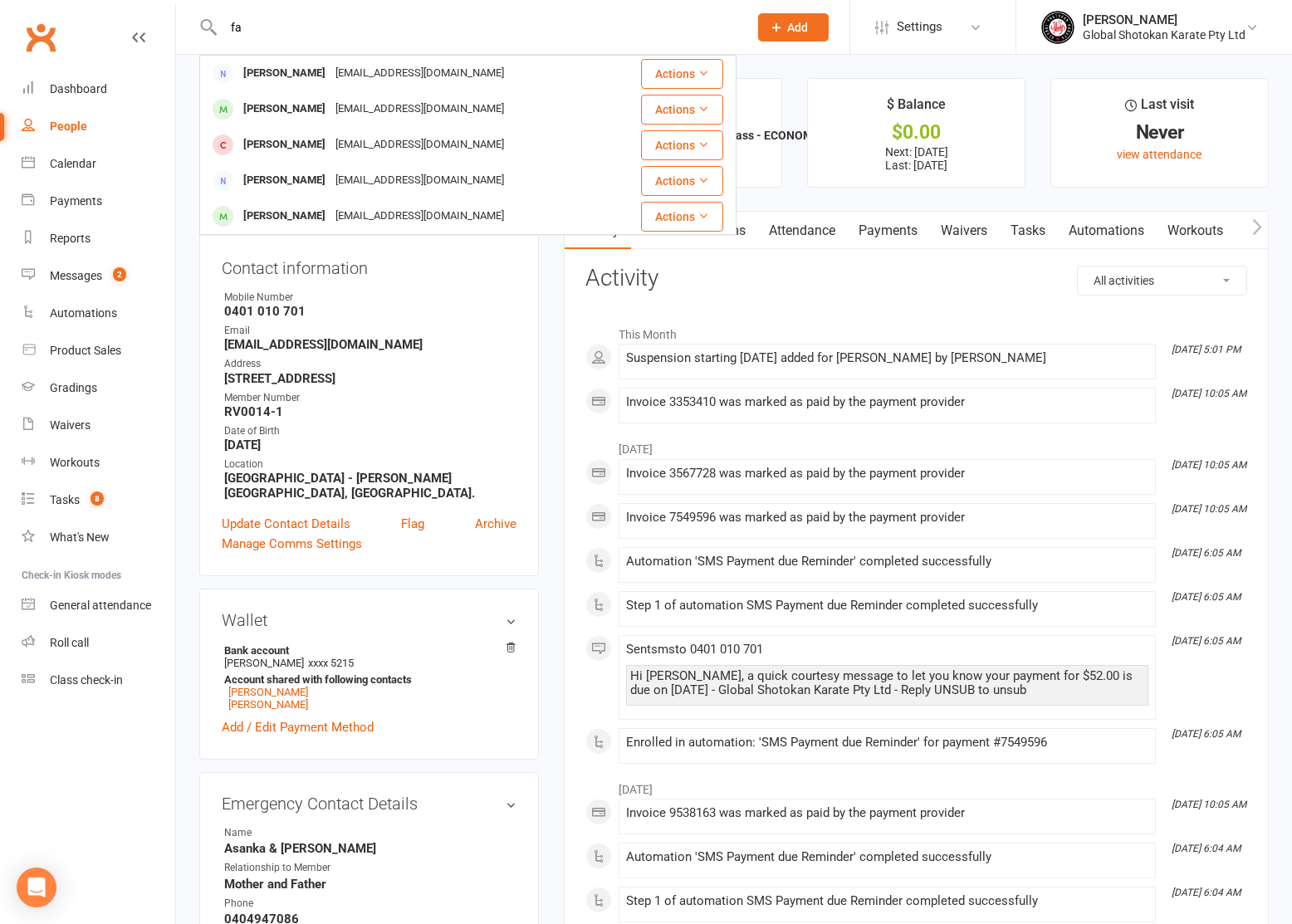
type input "f"
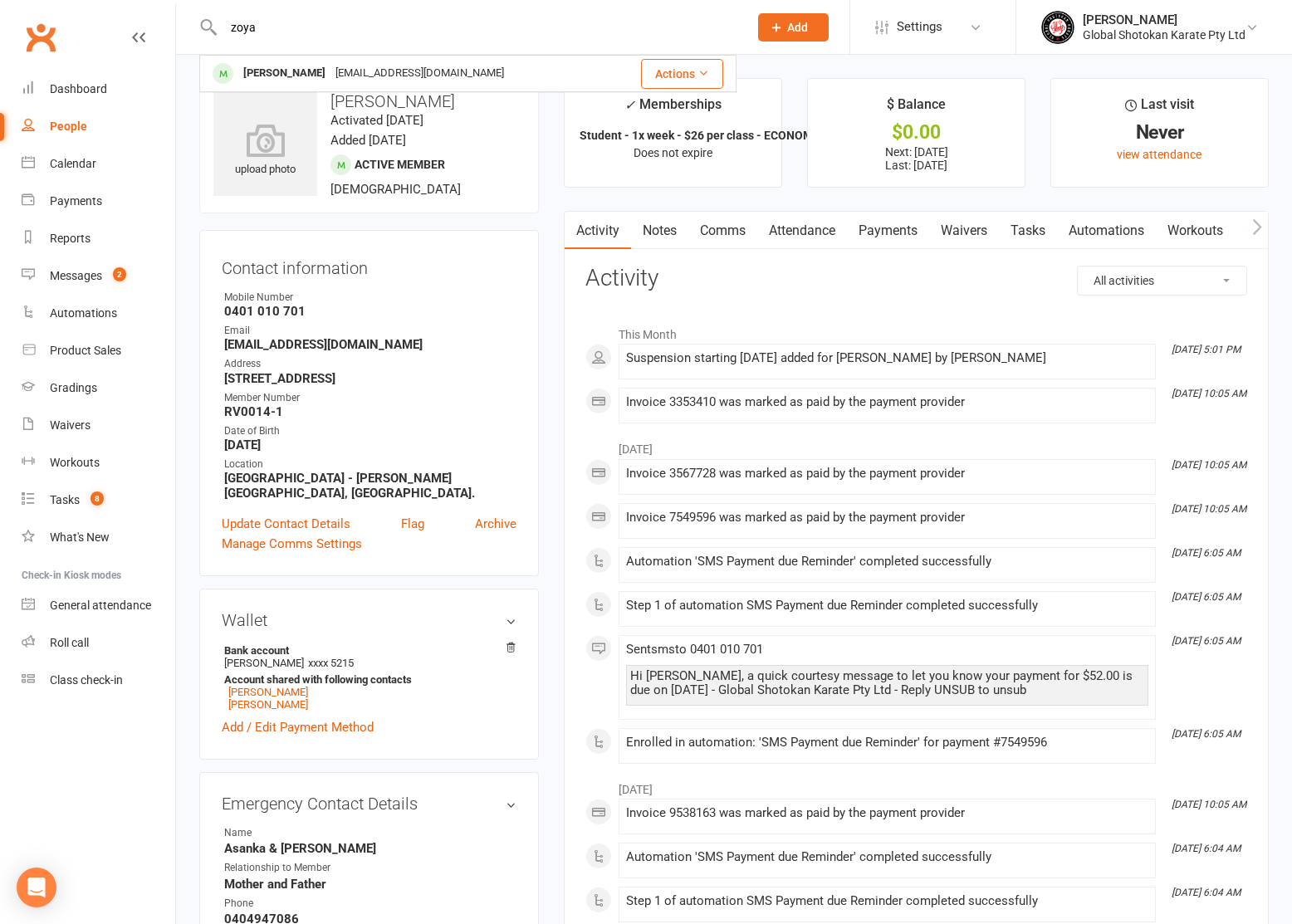
type input "zoya"
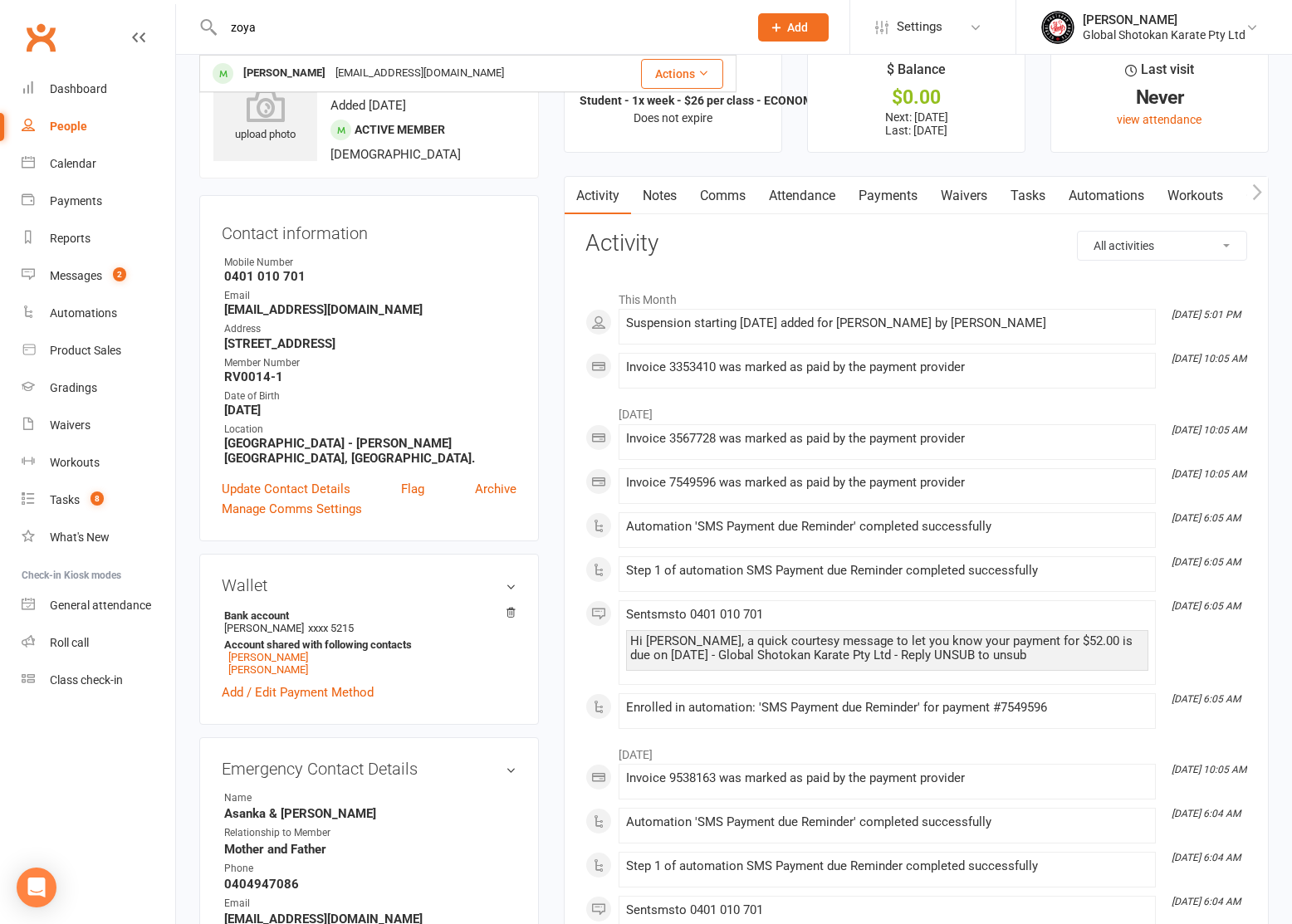
scroll to position [41, 0]
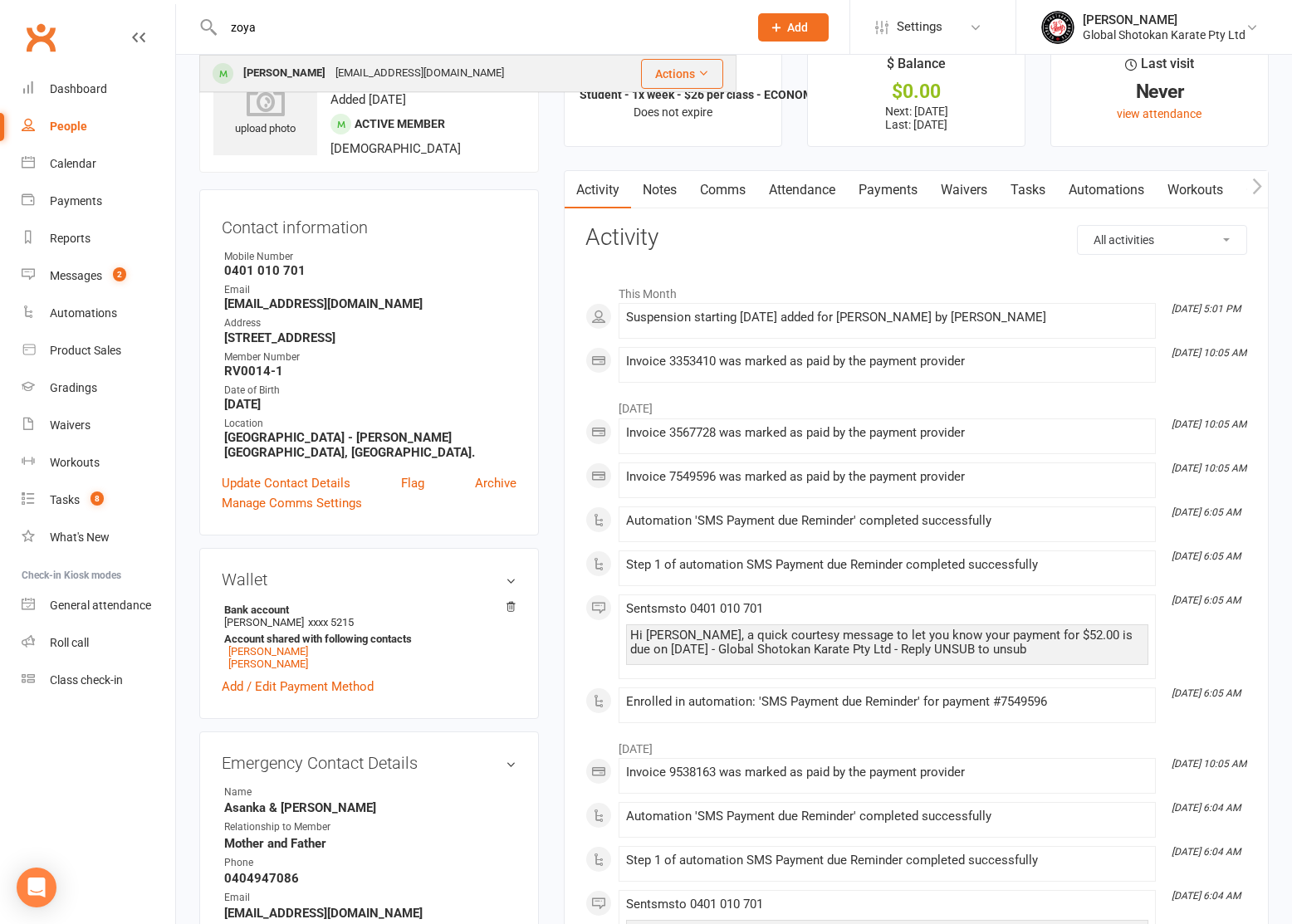
drag, startPoint x: 363, startPoint y: 54, endPoint x: 363, endPoint y: 72, distance: 18.0
click at [363, 72] on div "[EMAIL_ADDRESS][DOMAIN_NAME]" at bounding box center [419, 73] width 178 height 24
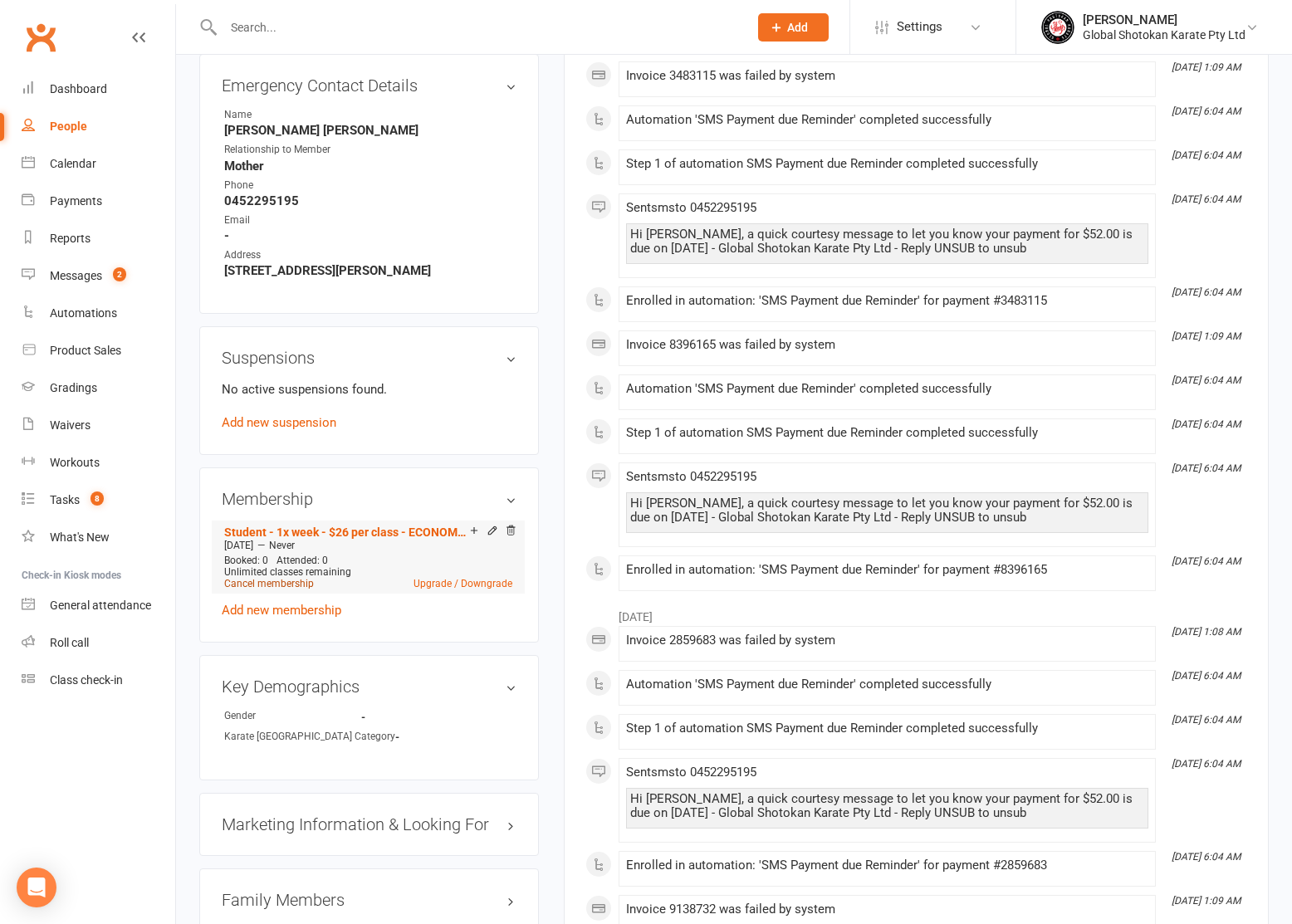
scroll to position [667, 0]
click at [303, 580] on link "Cancel membership" at bounding box center [268, 583] width 89 height 12
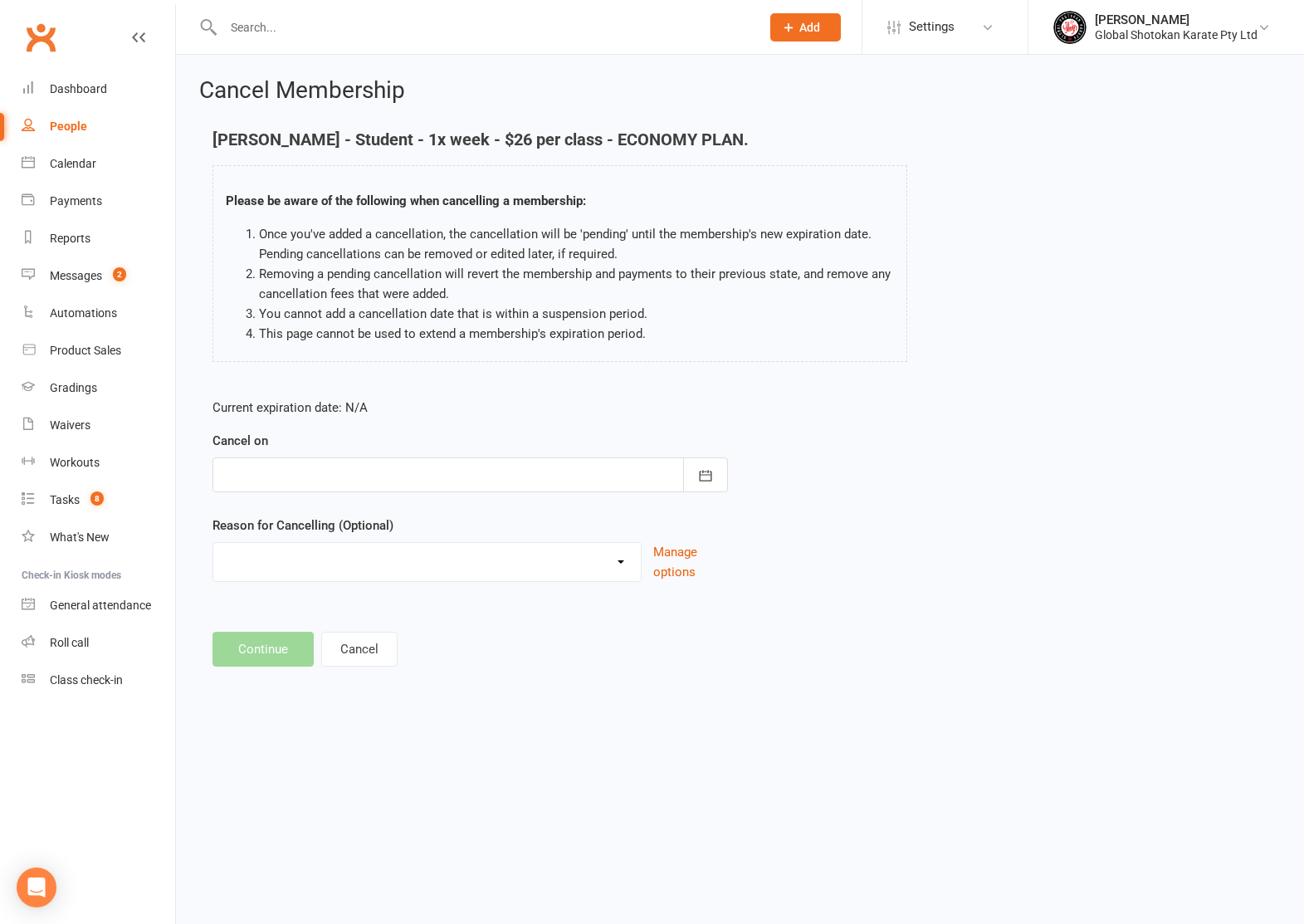
click at [310, 476] on div at bounding box center [470, 475] width 516 height 35
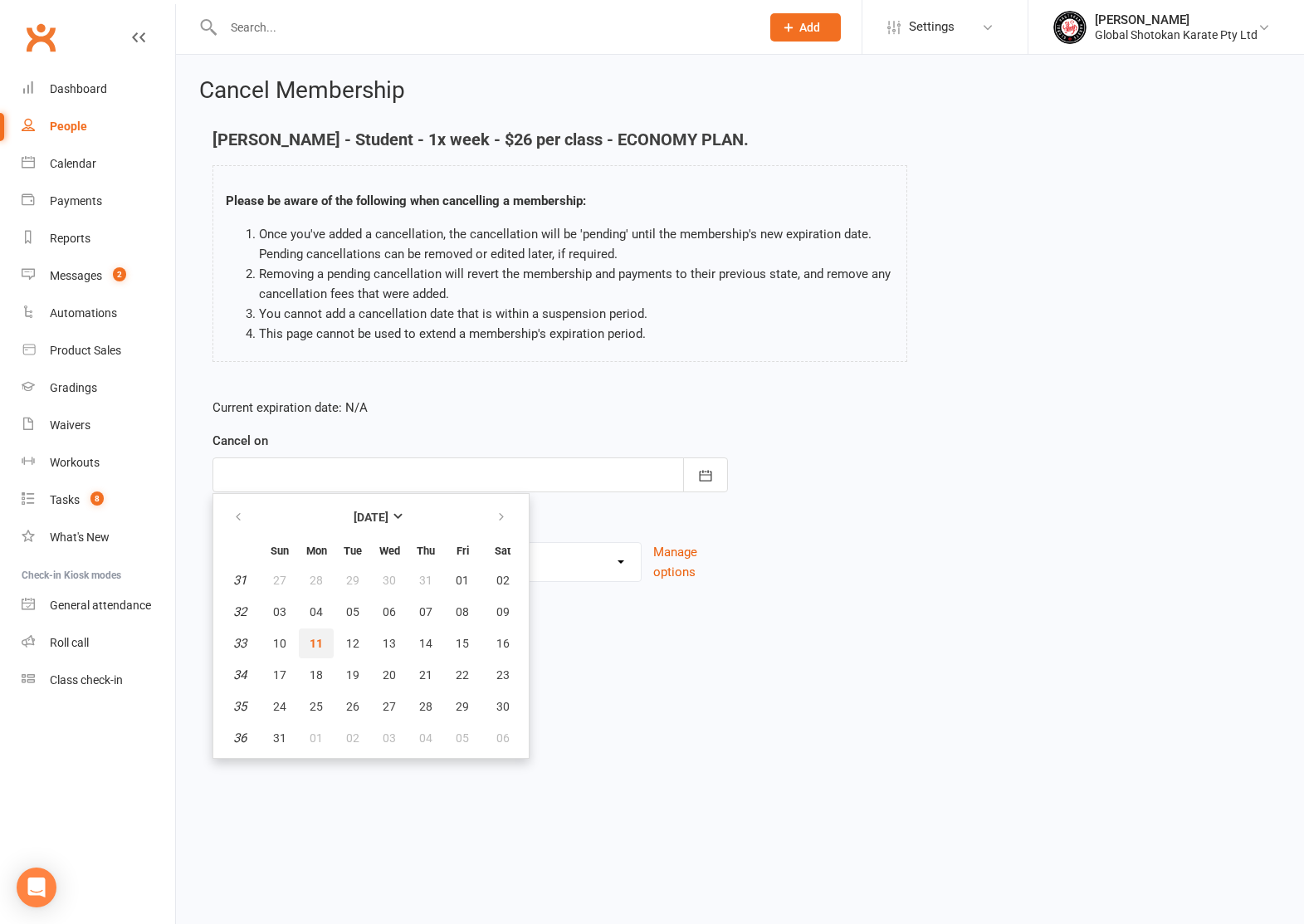
click at [310, 647] on span "11" at bounding box center [316, 644] width 14 height 14
type input "[DATE]"
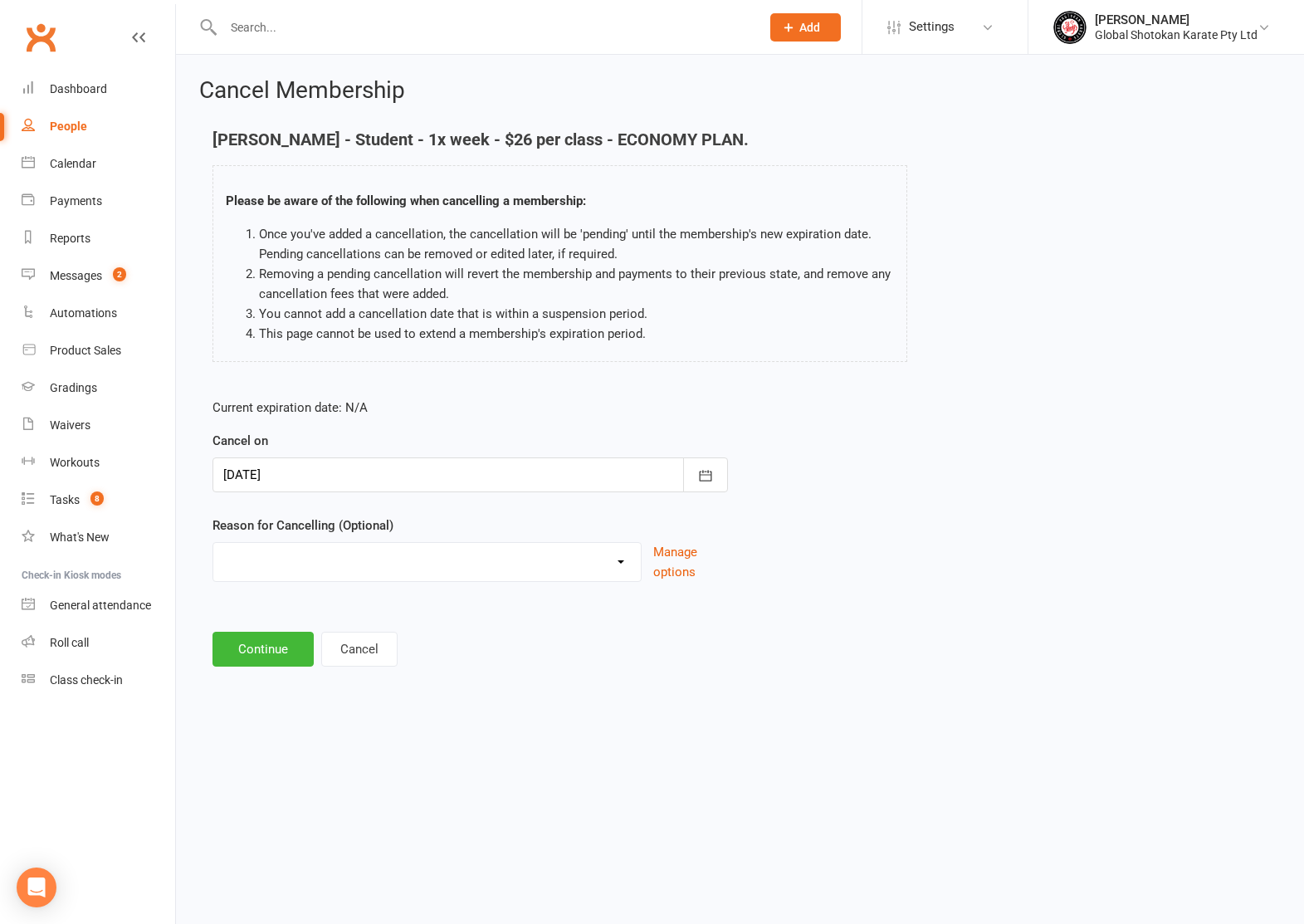
select select "2"
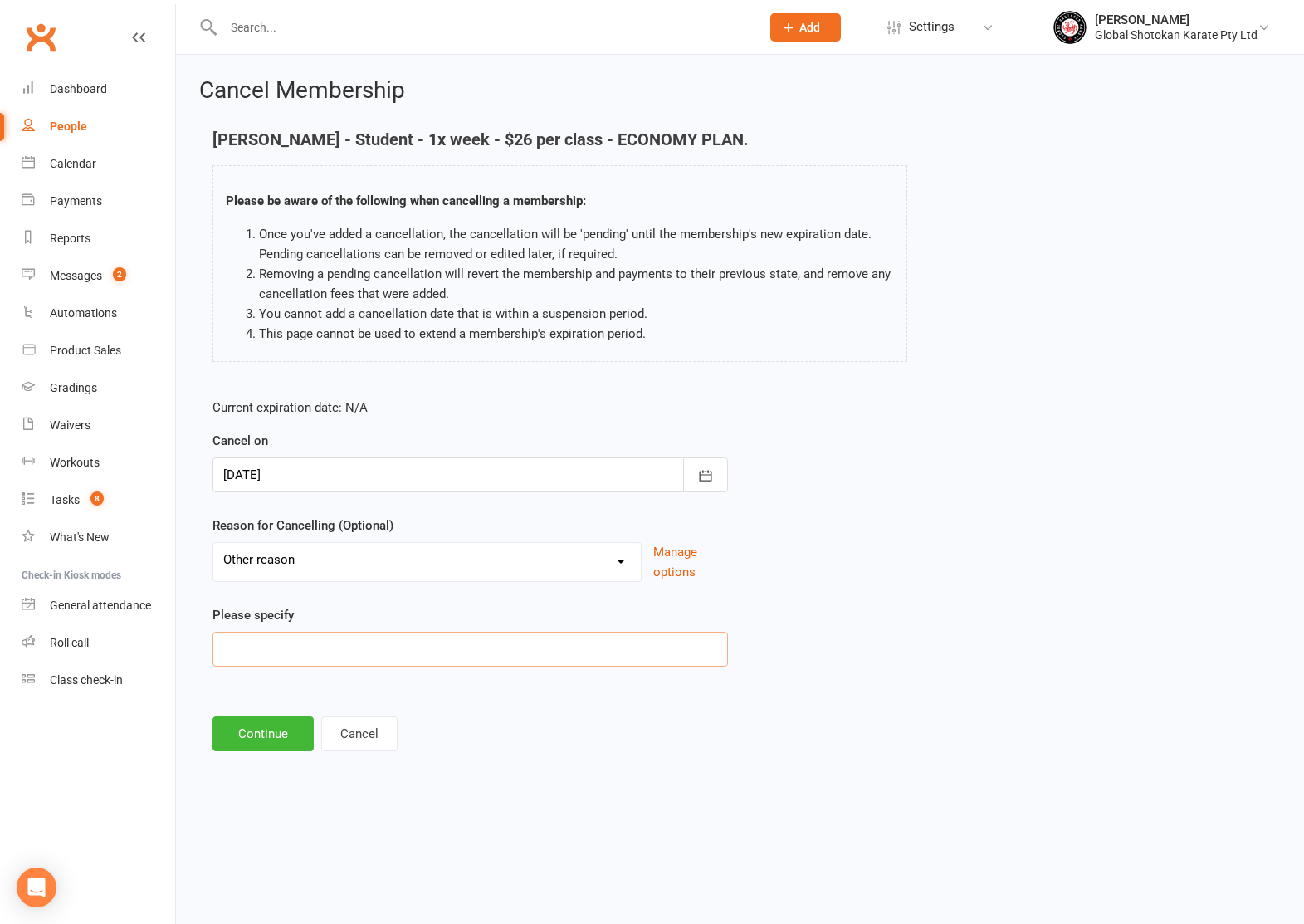
click at [294, 648] on input at bounding box center [470, 649] width 516 height 35
type input "Moving to [GEOGRAPHIC_DATA] with mother"
click at [237, 732] on button "Continue" at bounding box center [263, 734] width 101 height 35
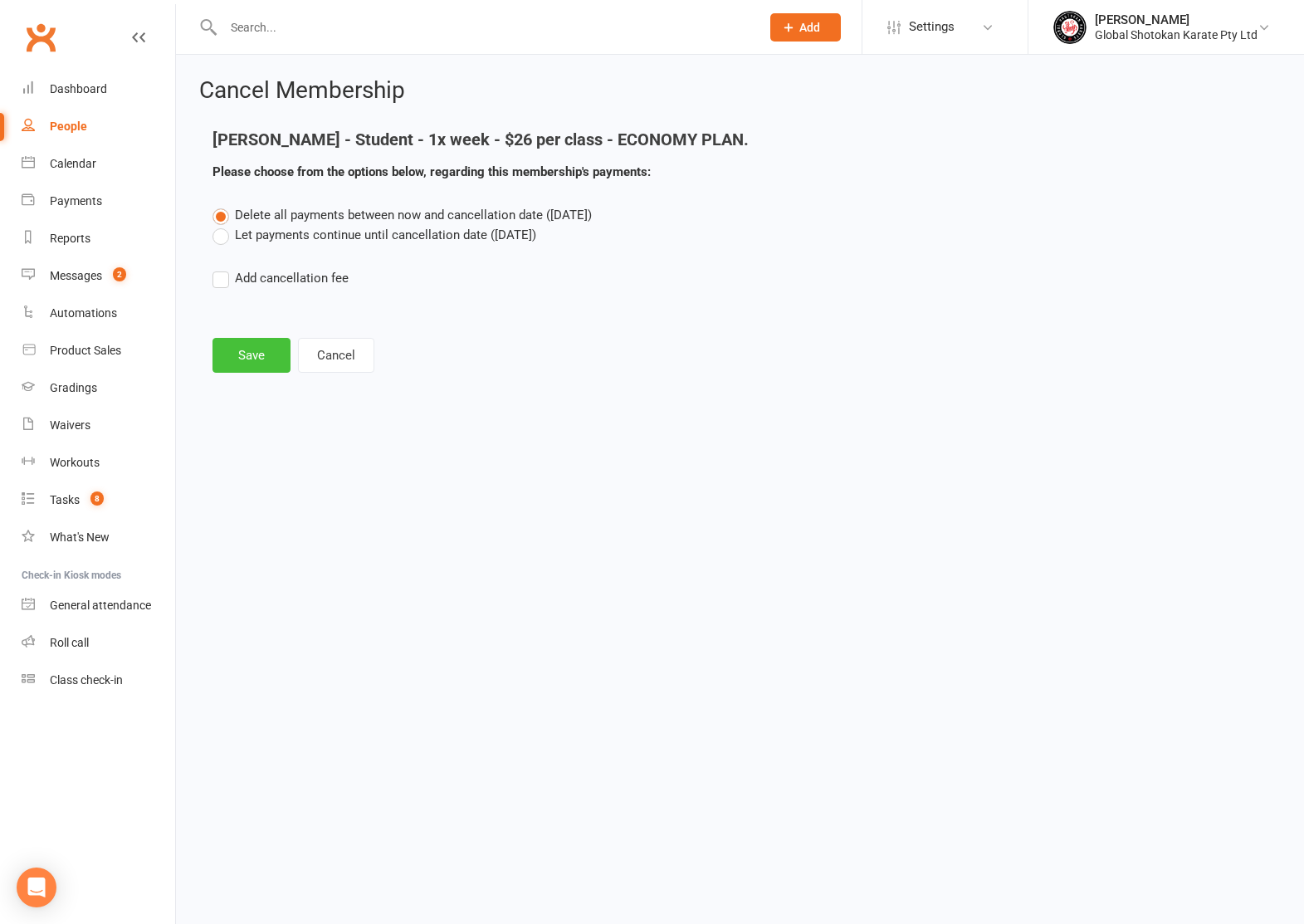
click at [248, 357] on button "Save" at bounding box center [251, 355] width 78 height 35
